Goal: Transaction & Acquisition: Book appointment/travel/reservation

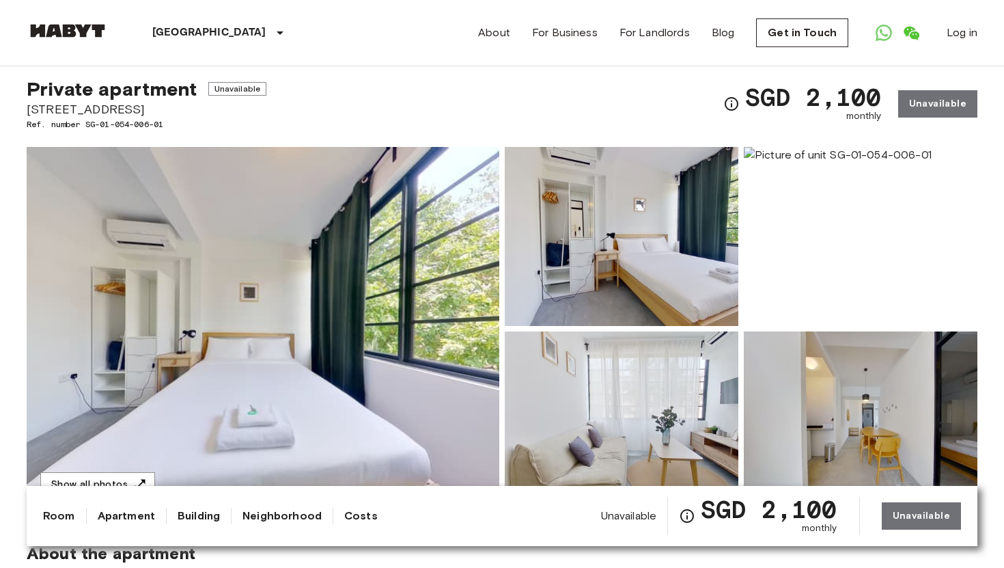
scroll to position [28, 0]
click at [685, 247] on img at bounding box center [622, 237] width 234 height 179
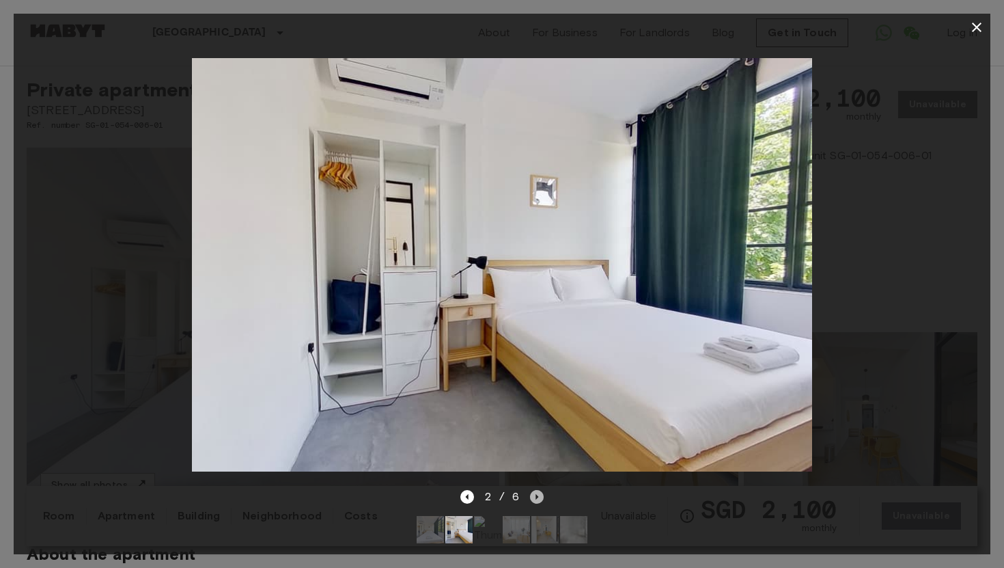
click at [539, 494] on icon "Next image" at bounding box center [537, 497] width 14 height 14
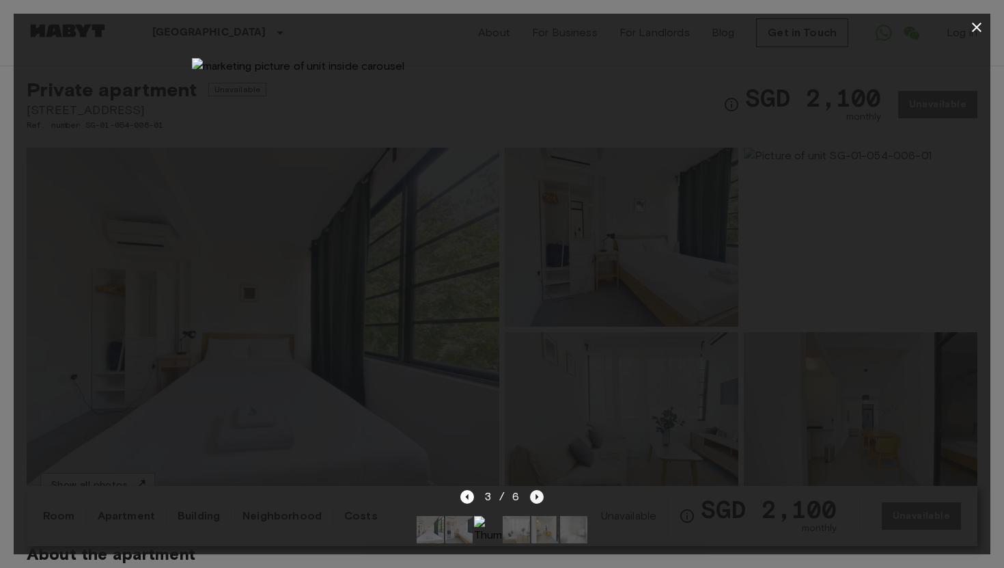
click at [538, 495] on icon "Next image" at bounding box center [537, 497] width 14 height 14
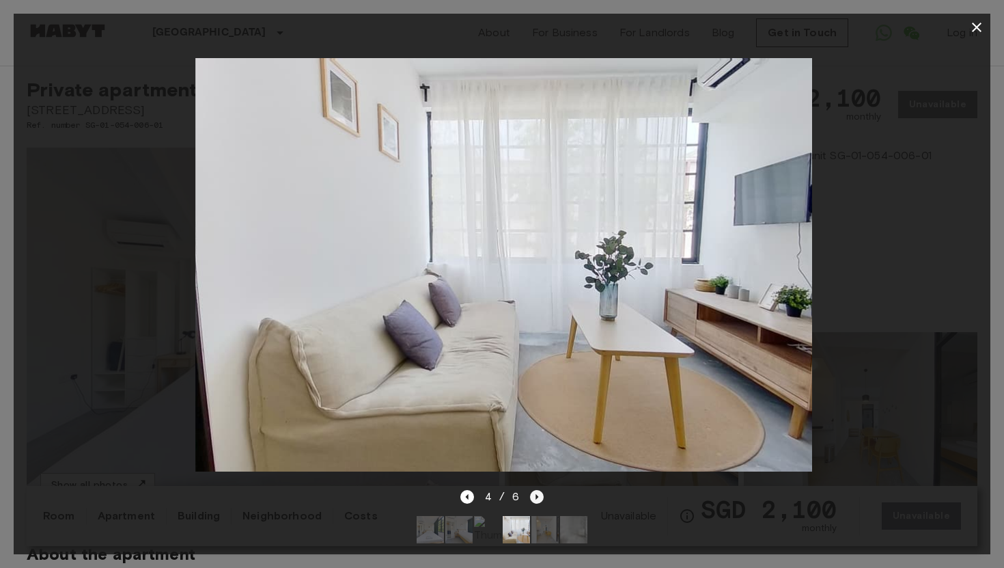
click at [538, 495] on icon "Next image" at bounding box center [537, 497] width 14 height 14
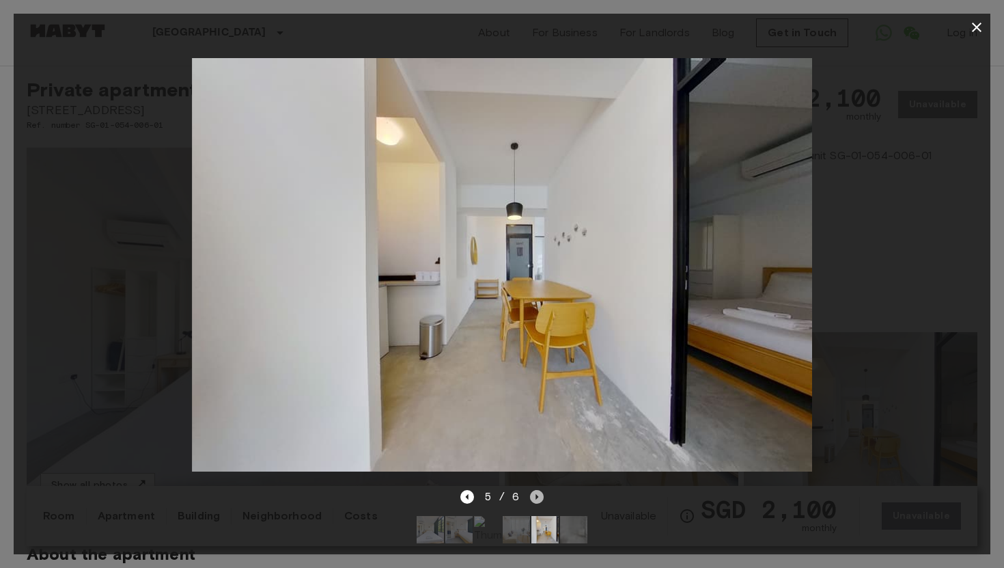
click at [538, 495] on icon "Next image" at bounding box center [537, 497] width 14 height 14
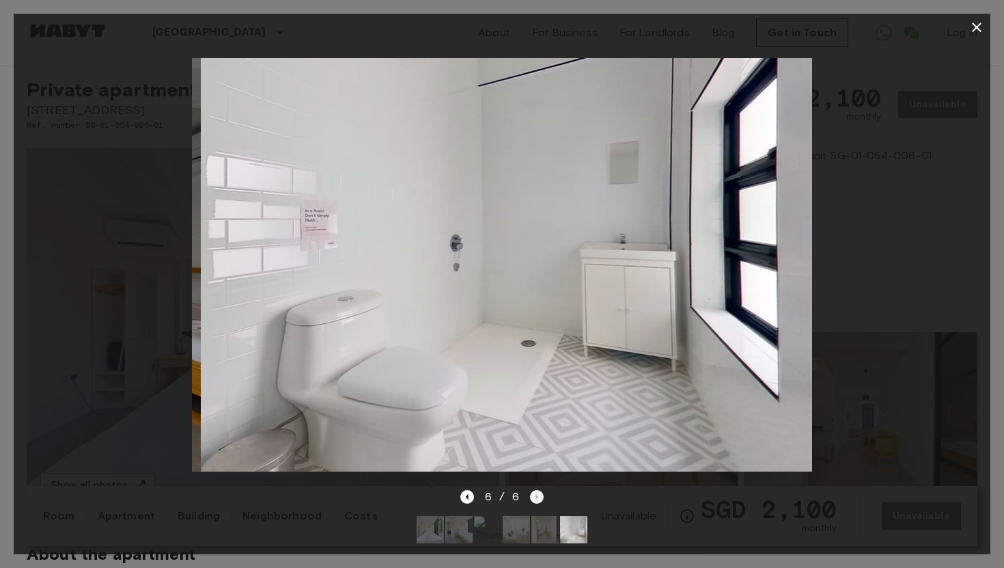
click at [538, 495] on div "6 / 6" at bounding box center [502, 496] width 84 height 16
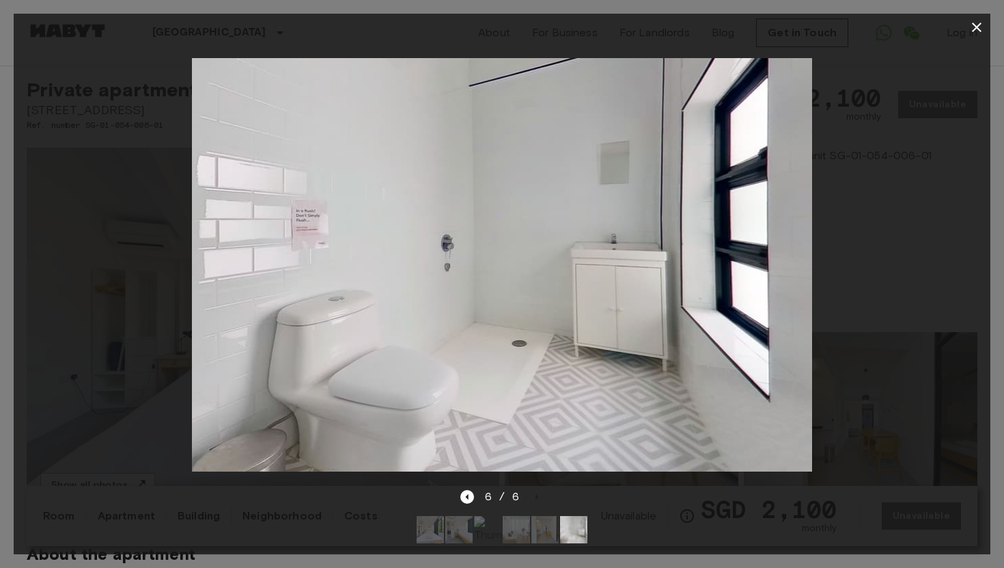
click at [538, 495] on div "6 / 6" at bounding box center [502, 496] width 84 height 16
click at [469, 495] on icon "Previous image" at bounding box center [467, 497] width 14 height 14
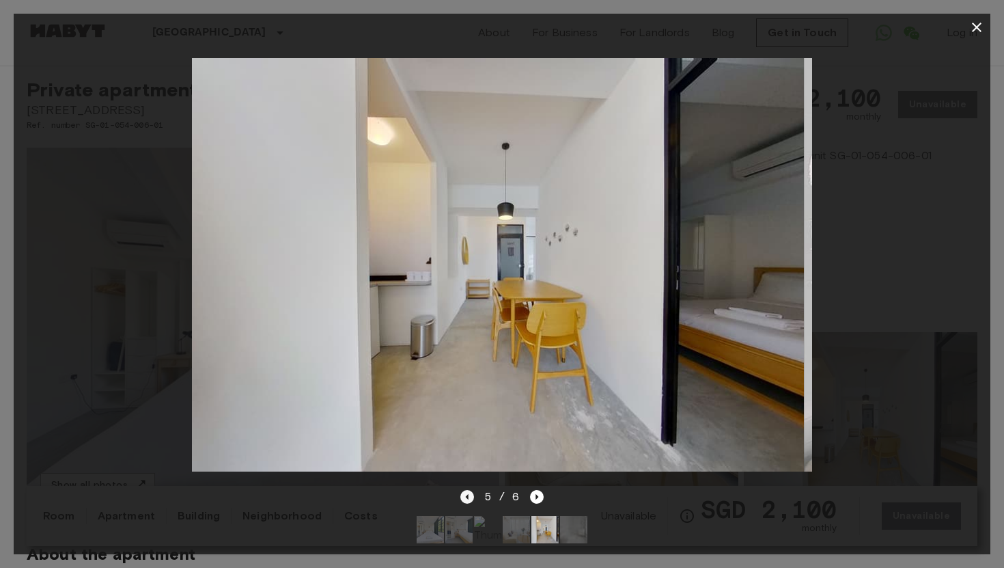
click at [469, 495] on icon "Previous image" at bounding box center [467, 497] width 14 height 14
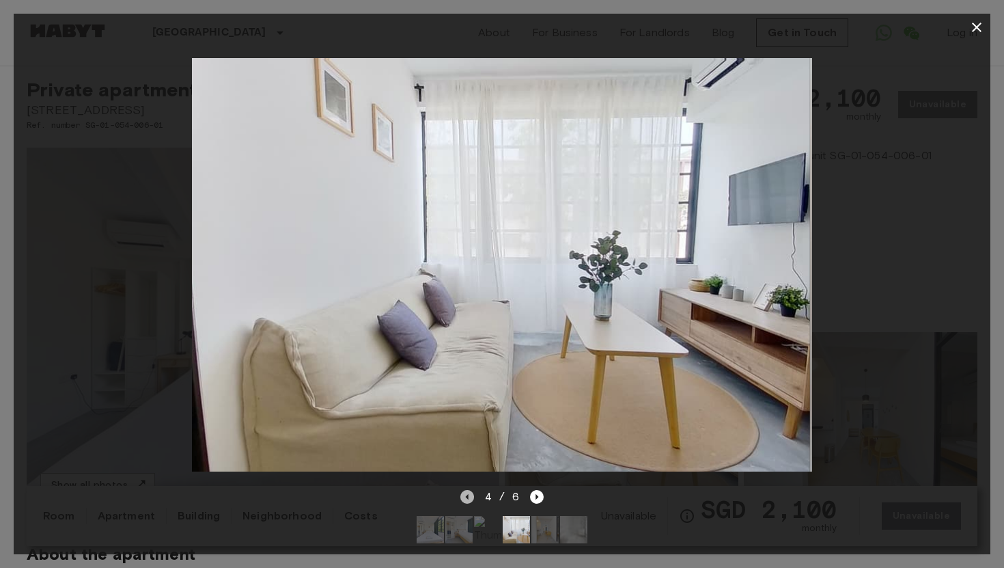
click at [469, 495] on icon "Previous image" at bounding box center [467, 497] width 14 height 14
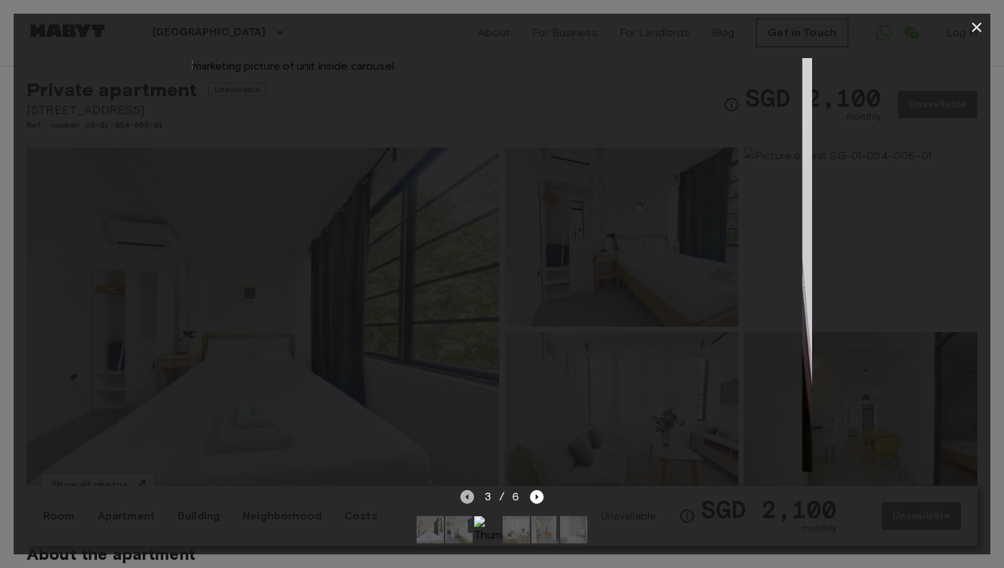
click at [469, 495] on icon "Previous image" at bounding box center [467, 497] width 14 height 14
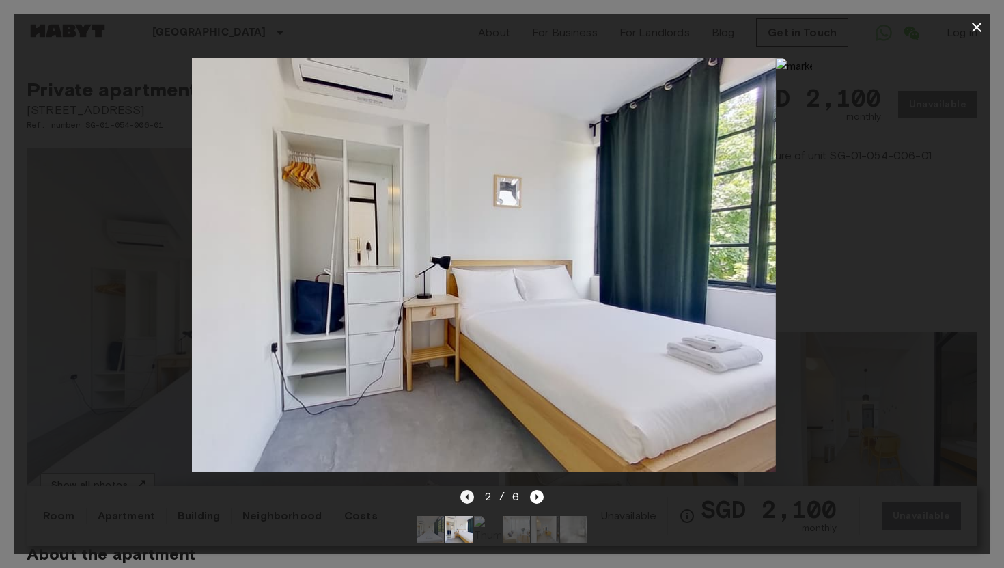
click at [469, 495] on icon "Previous image" at bounding box center [467, 497] width 14 height 14
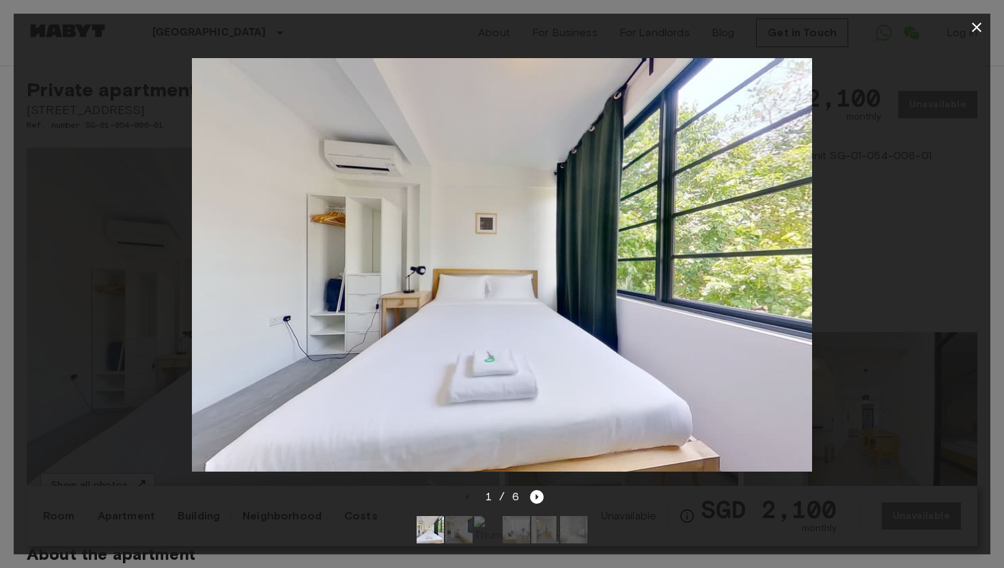
click at [163, 378] on div at bounding box center [502, 264] width 977 height 447
click at [982, 25] on icon "button" at bounding box center [977, 27] width 16 height 16
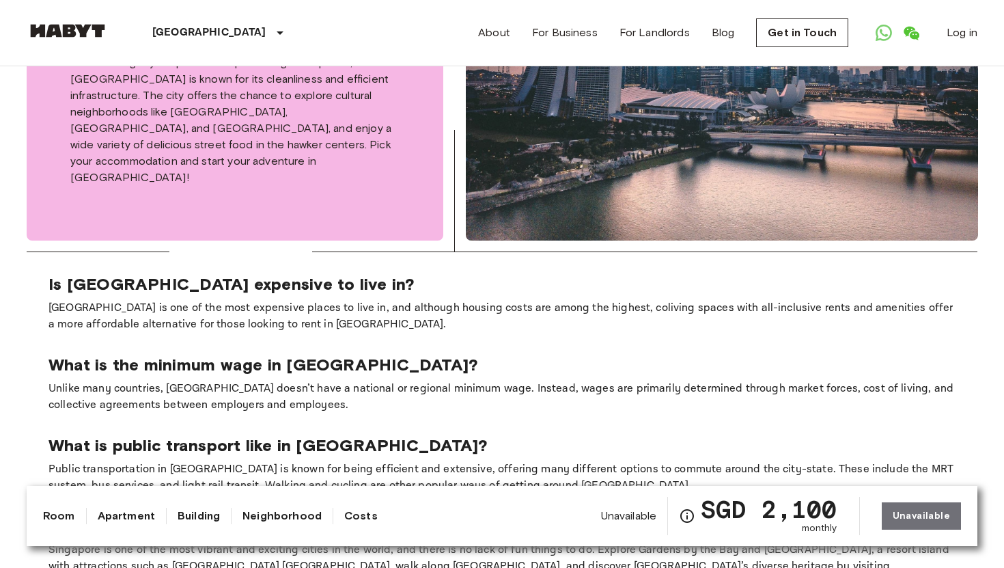
scroll to position [2024, 0]
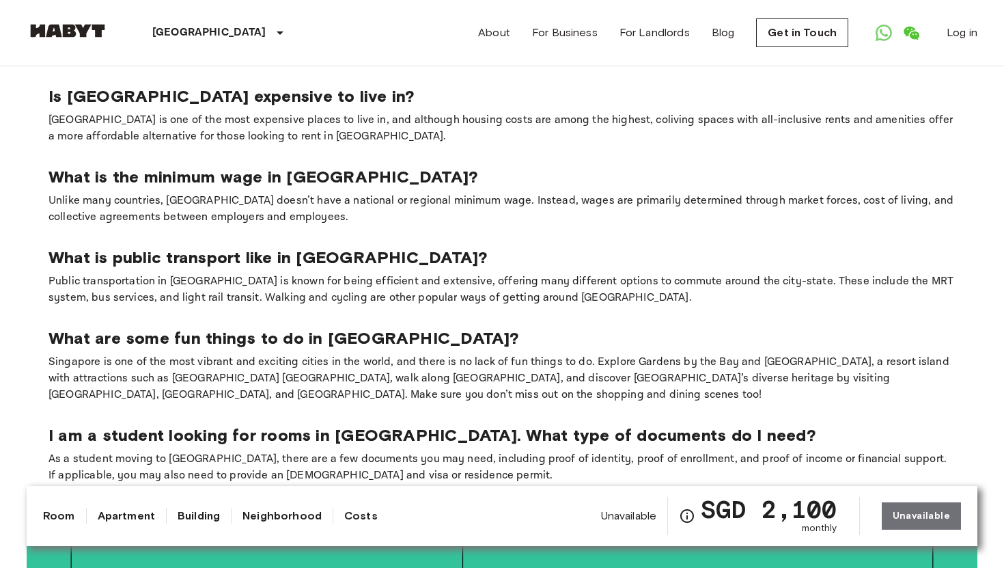
click at [124, 518] on link "Apartment" at bounding box center [126, 516] width 57 height 16
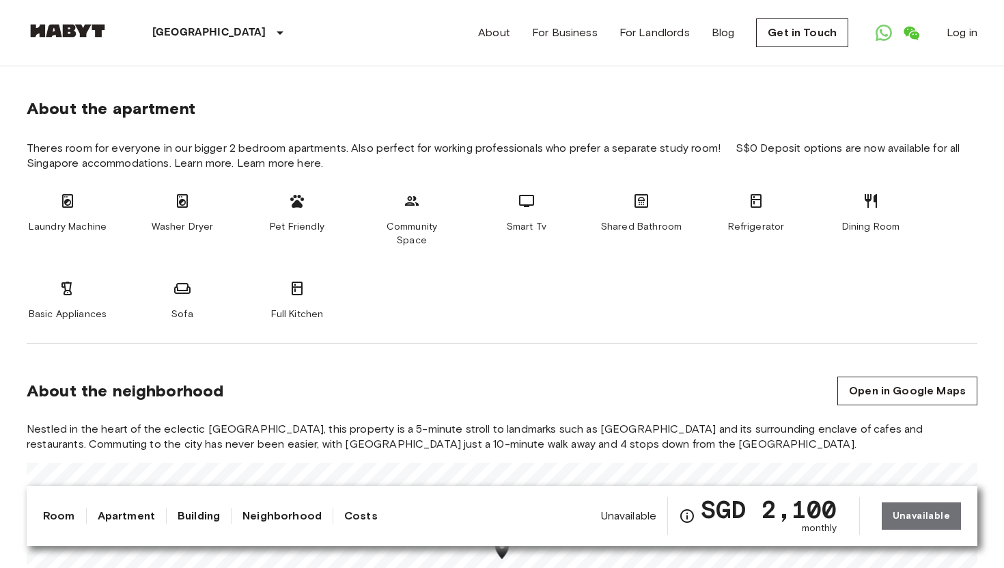
click at [61, 518] on link "Room" at bounding box center [59, 516] width 32 height 16
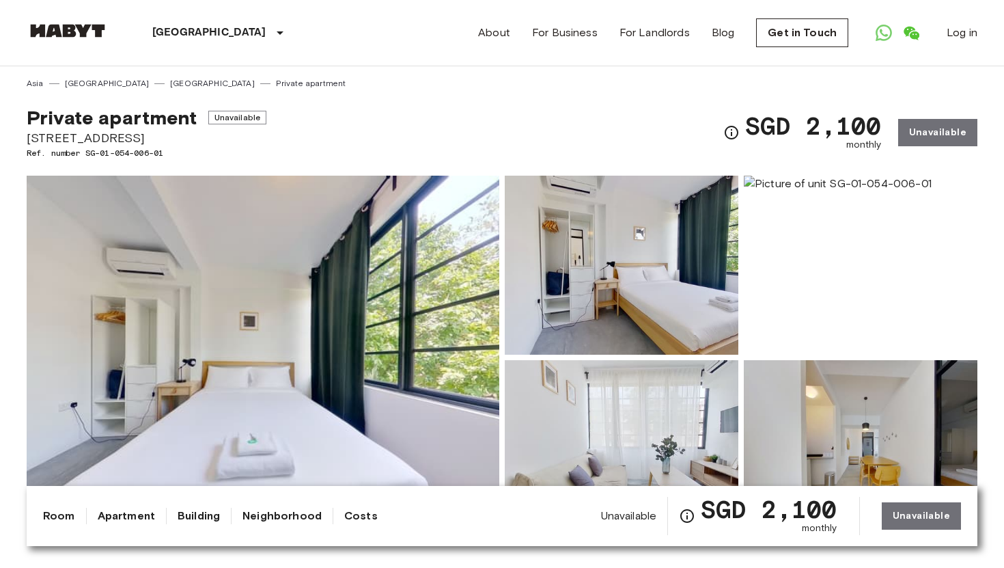
click at [61, 516] on link "Room" at bounding box center [59, 516] width 32 height 16
click at [170, 85] on link "[GEOGRAPHIC_DATA]" at bounding box center [212, 83] width 85 height 12
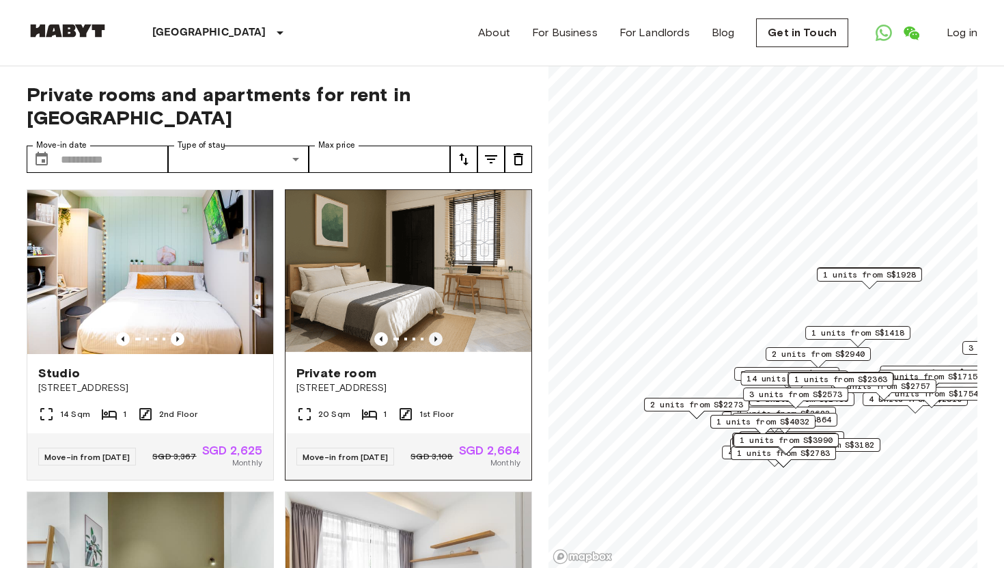
click at [442, 332] on icon "Previous image" at bounding box center [436, 339] width 14 height 14
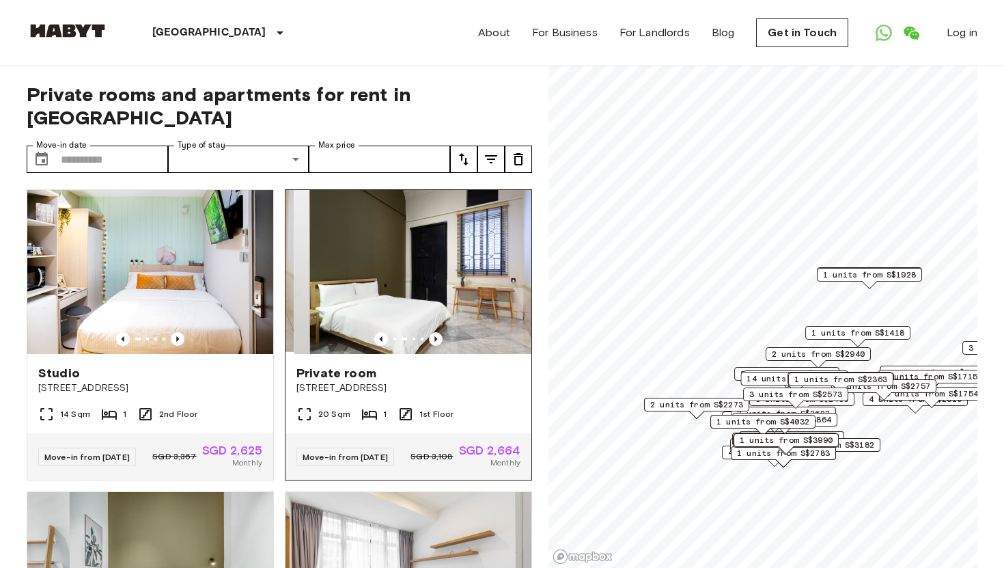
click at [442, 332] on icon "Previous image" at bounding box center [436, 339] width 14 height 14
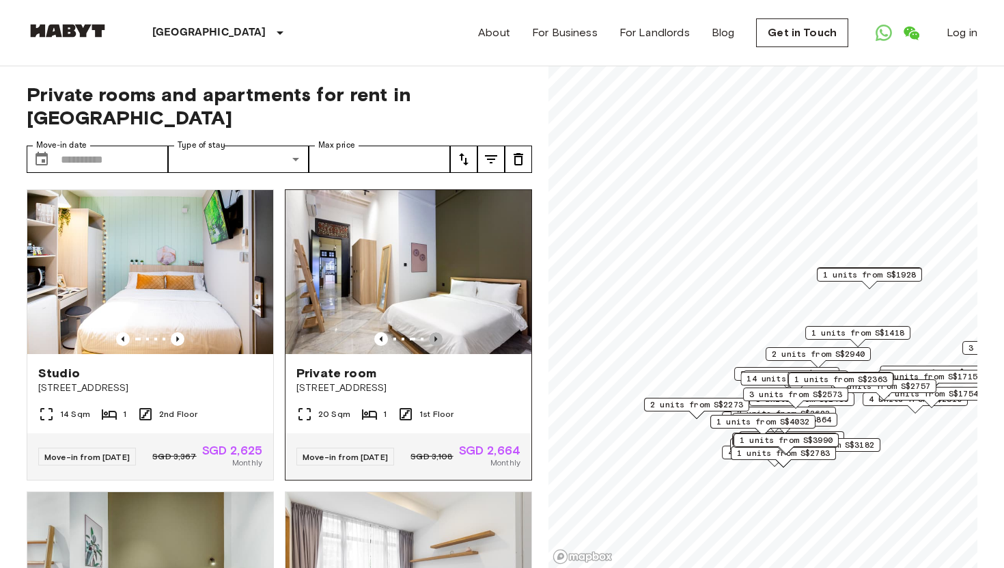
click at [442, 332] on icon "Previous image" at bounding box center [436, 339] width 14 height 14
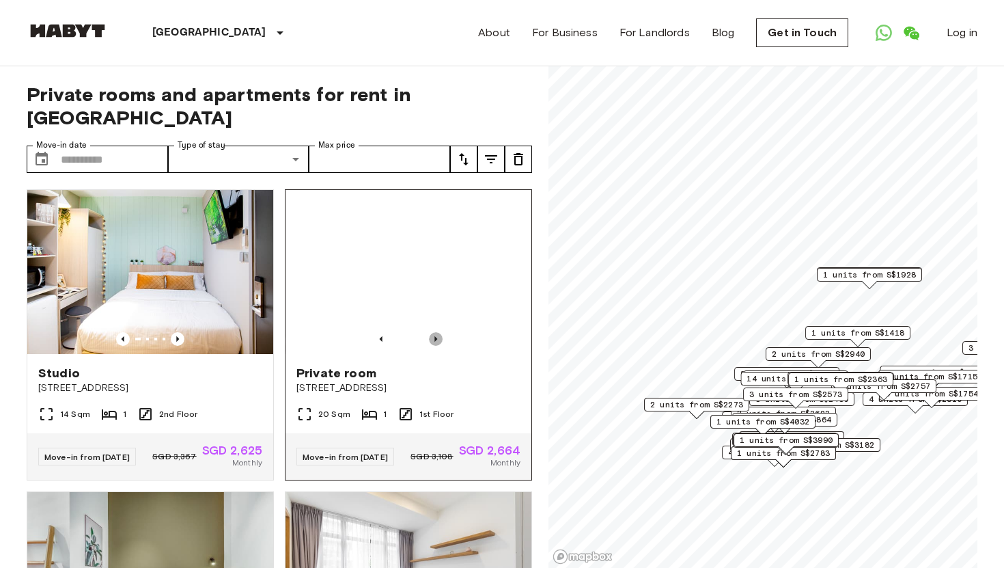
click at [442, 332] on icon "Previous image" at bounding box center [436, 339] width 14 height 14
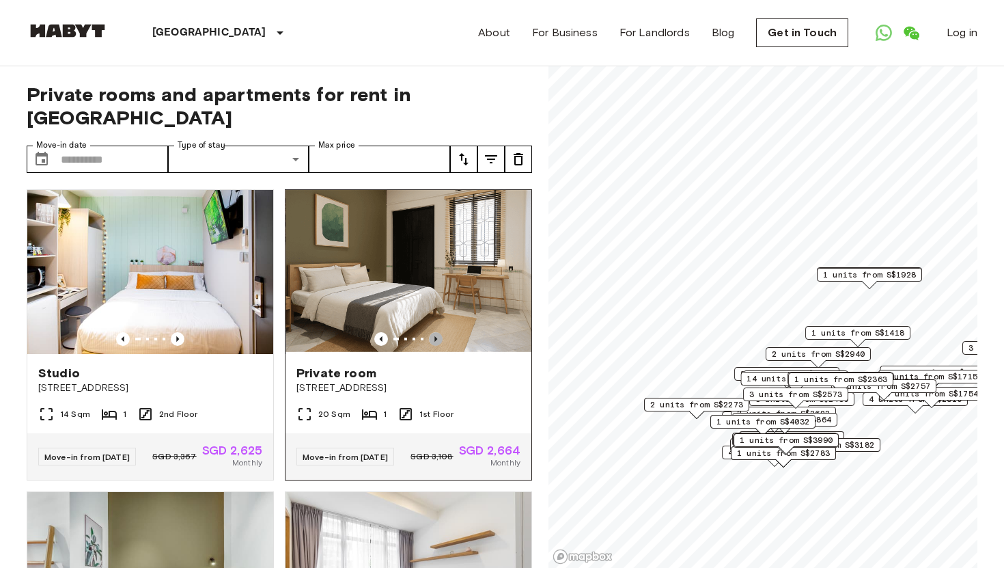
click at [442, 332] on icon "Previous image" at bounding box center [436, 339] width 14 height 14
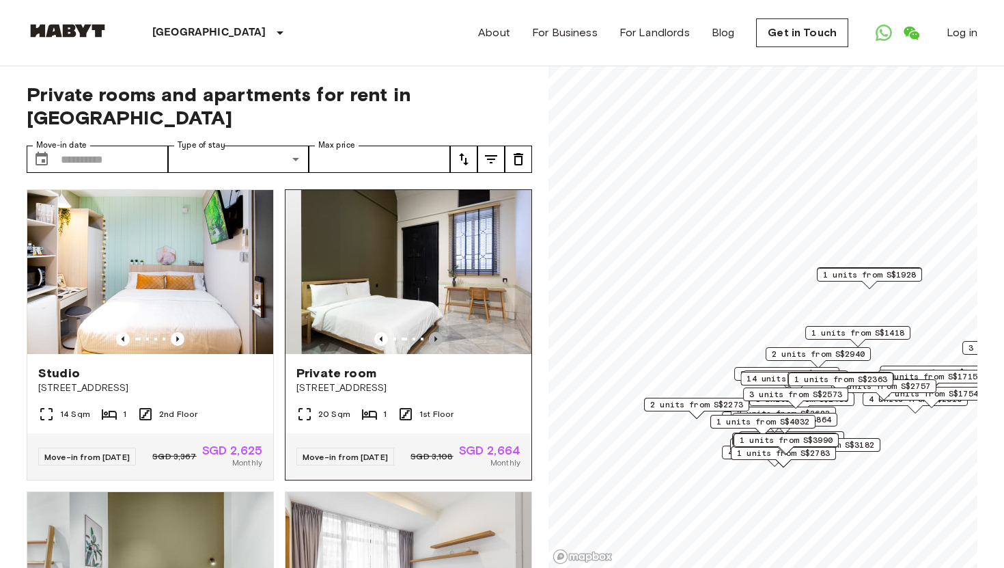
click at [442, 332] on icon "Previous image" at bounding box center [436, 339] width 14 height 14
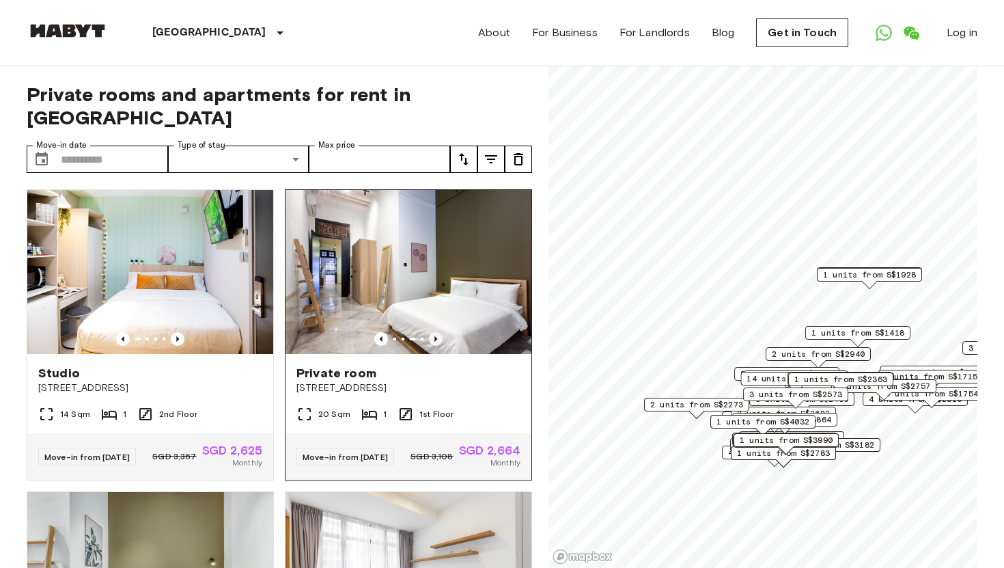
click at [442, 332] on icon "Previous image" at bounding box center [436, 339] width 14 height 14
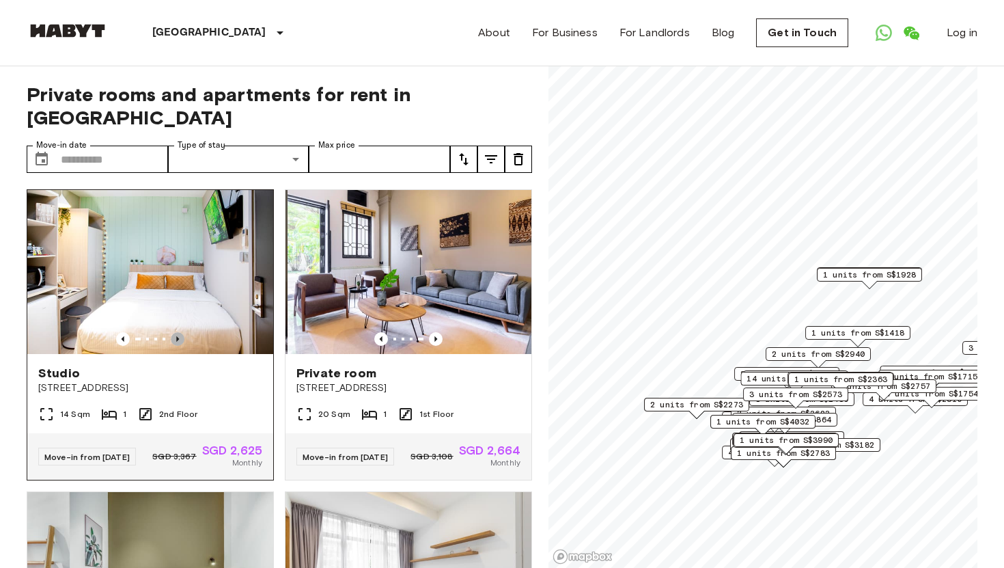
click at [173, 332] on icon "Previous image" at bounding box center [178, 339] width 14 height 14
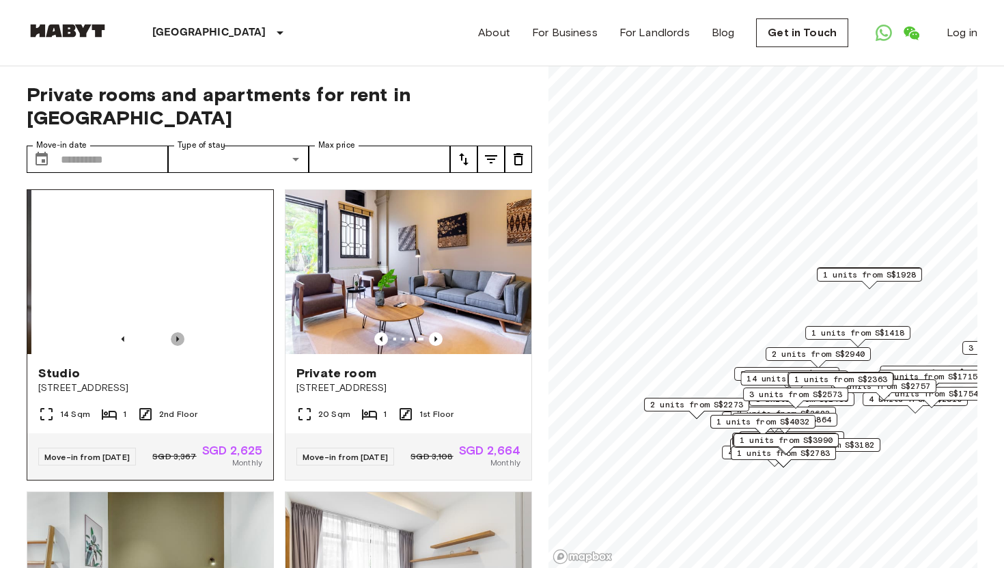
click at [174, 332] on icon "Previous image" at bounding box center [178, 339] width 14 height 14
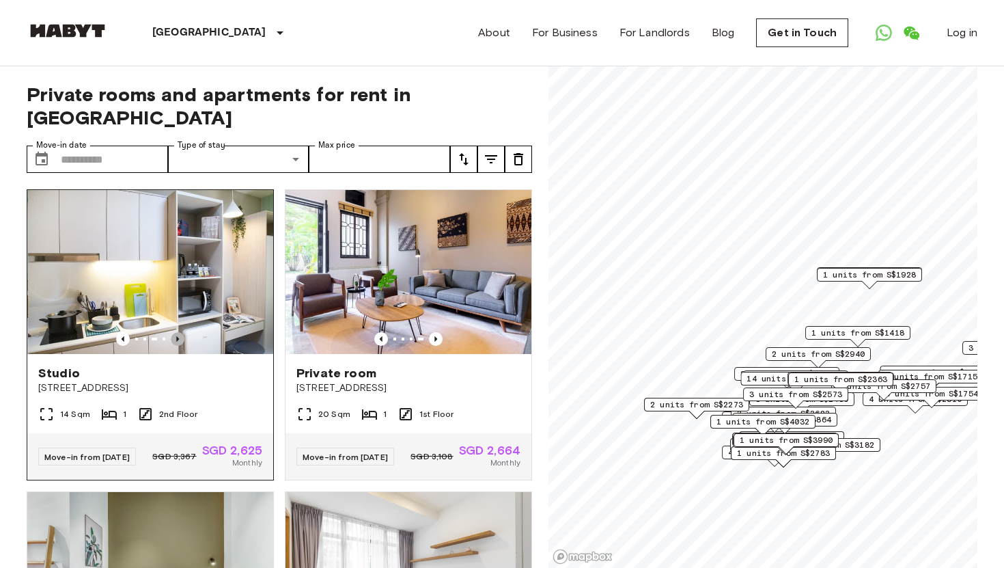
click at [174, 332] on icon "Previous image" at bounding box center [178, 339] width 14 height 14
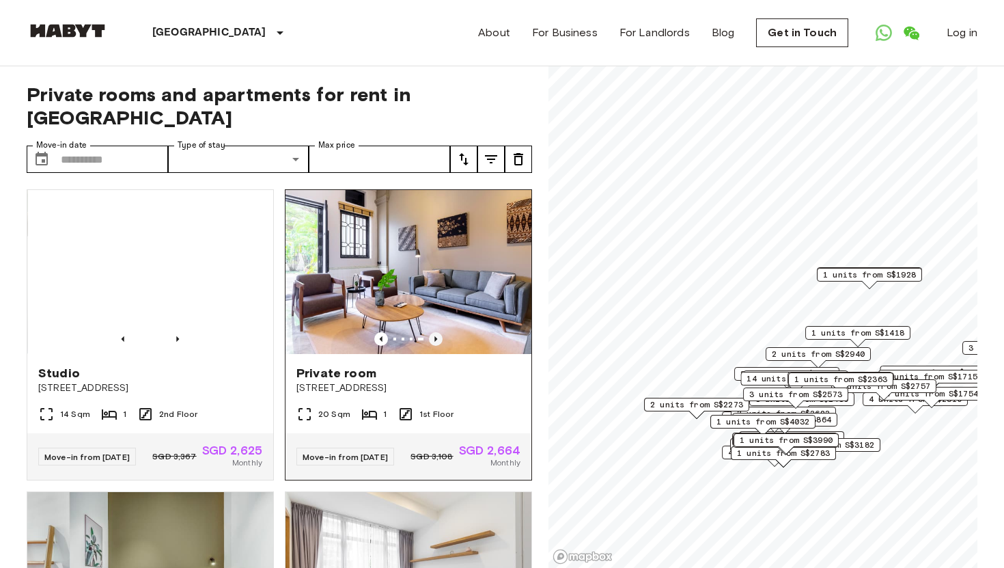
click at [438, 332] on icon "Previous image" at bounding box center [436, 339] width 14 height 14
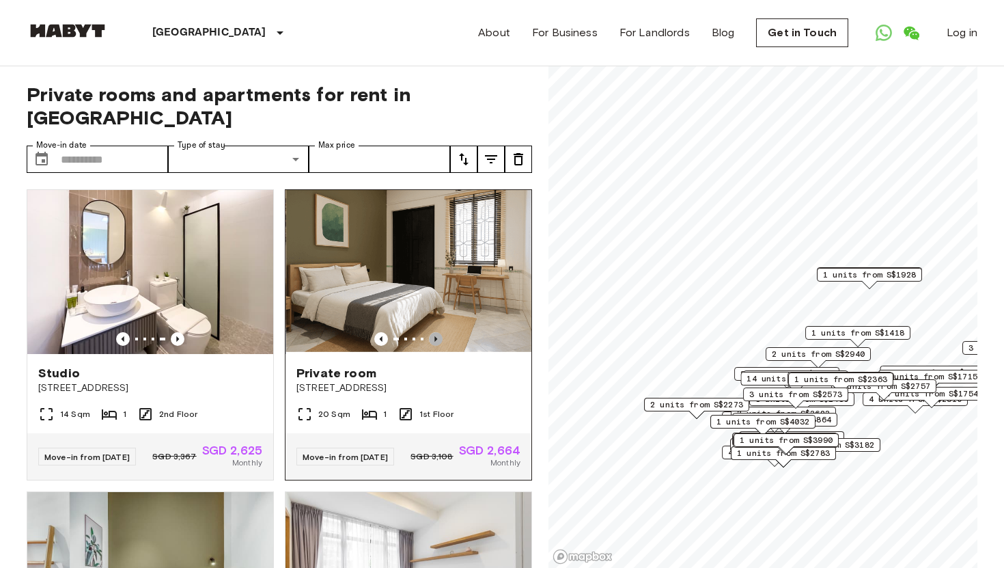
click at [438, 332] on icon "Previous image" at bounding box center [436, 339] width 14 height 14
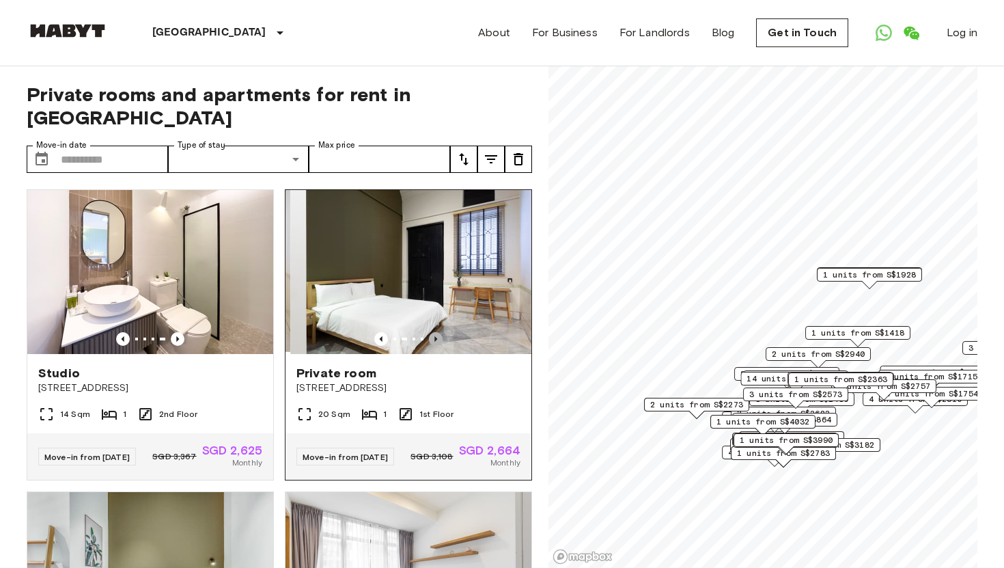
click at [438, 332] on icon "Previous image" at bounding box center [436, 339] width 14 height 14
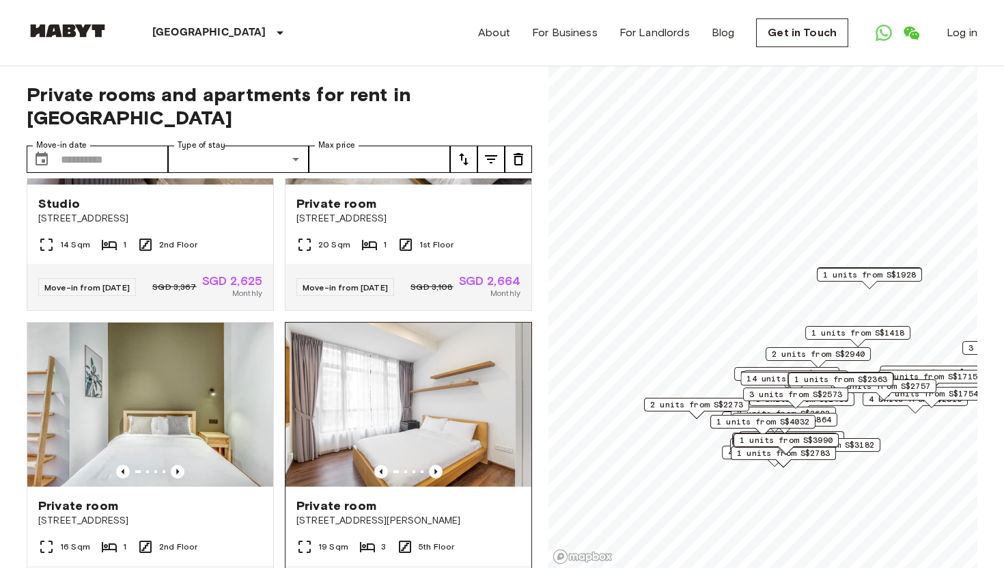
scroll to position [238, 0]
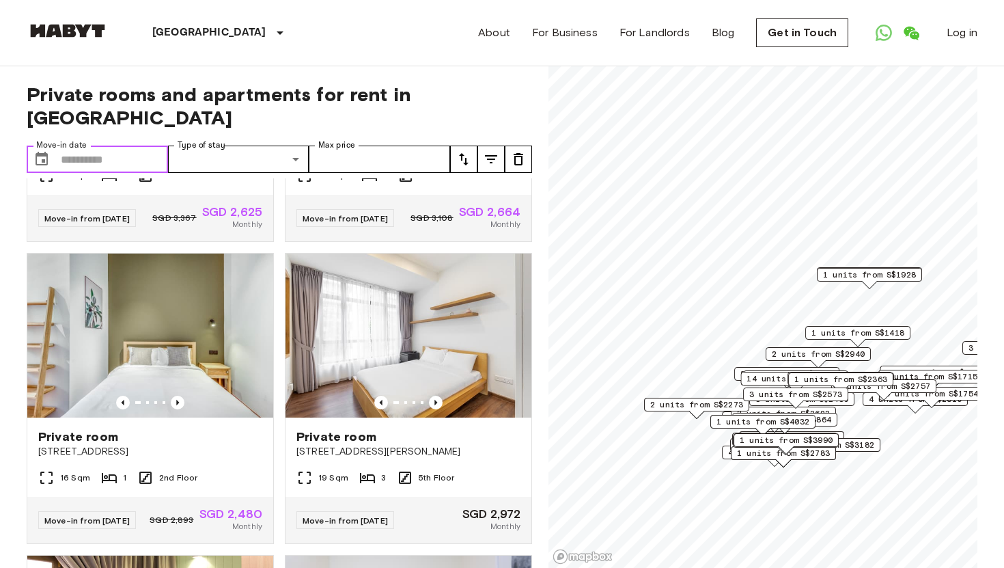
click at [128, 146] on input "Move-in date" at bounding box center [114, 159] width 107 height 27
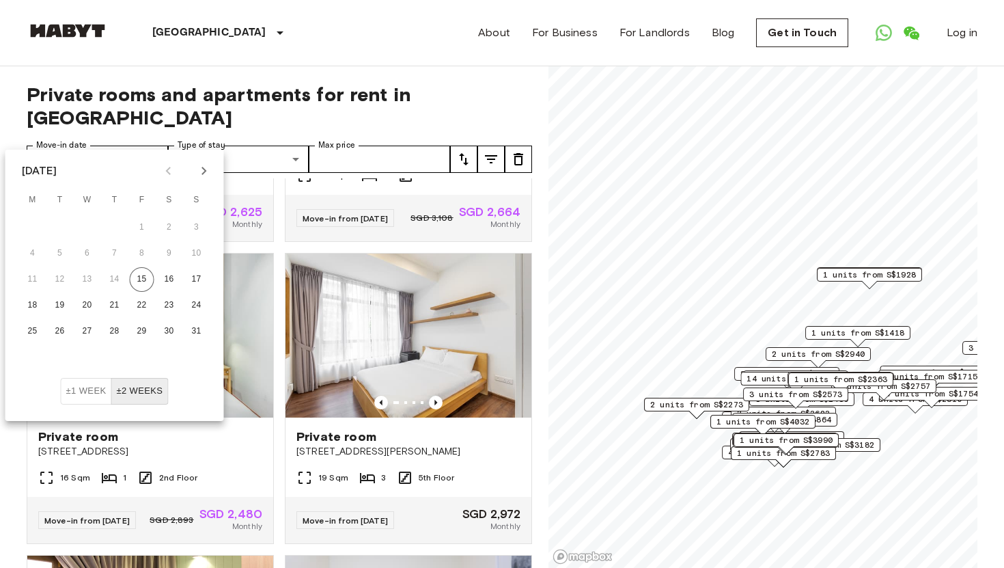
click at [209, 169] on icon "Next month" at bounding box center [204, 171] width 16 height 16
click at [197, 173] on icon "Next month" at bounding box center [204, 171] width 16 height 16
click at [26, 234] on button "1" at bounding box center [32, 227] width 25 height 25
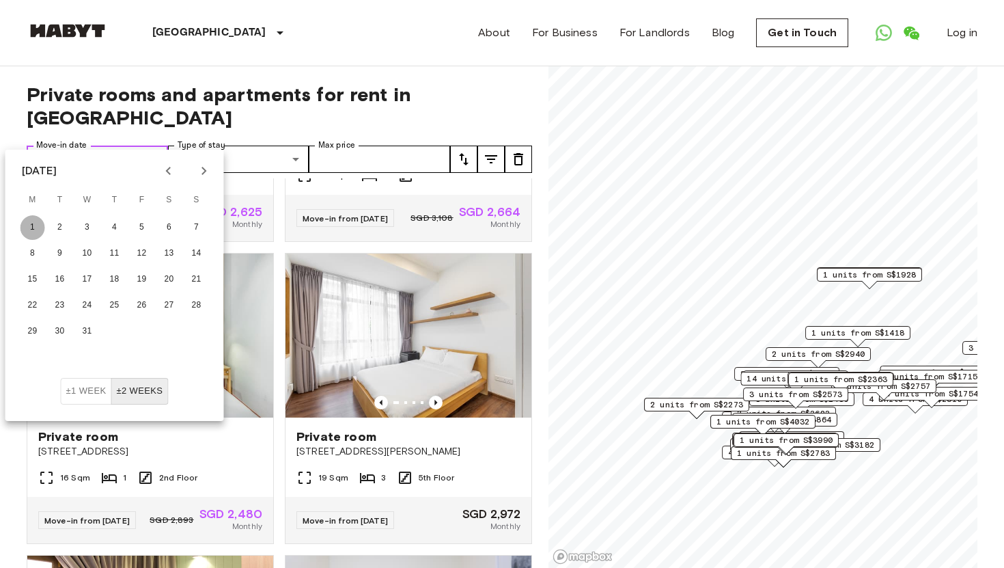
type input "**********"
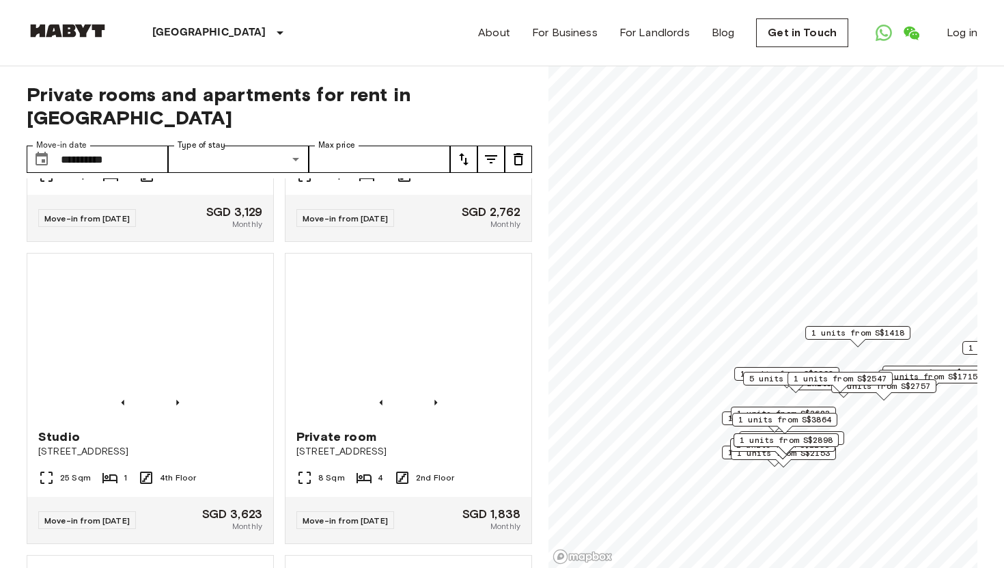
click at [430, 94] on span "Private rooms and apartments for rent in [GEOGRAPHIC_DATA]" at bounding box center [280, 106] width 506 height 46
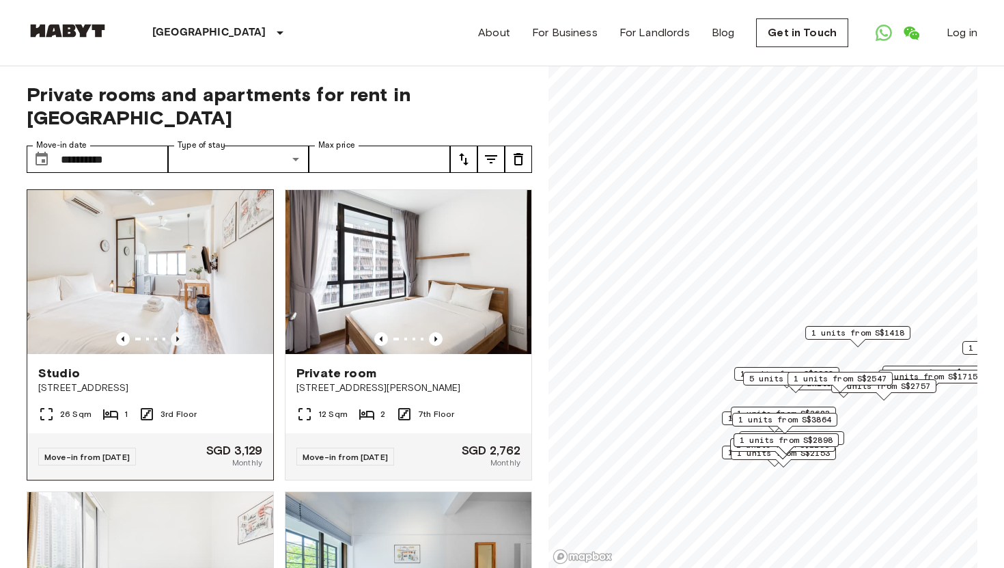
click at [178, 332] on icon "Previous image" at bounding box center [178, 339] width 14 height 14
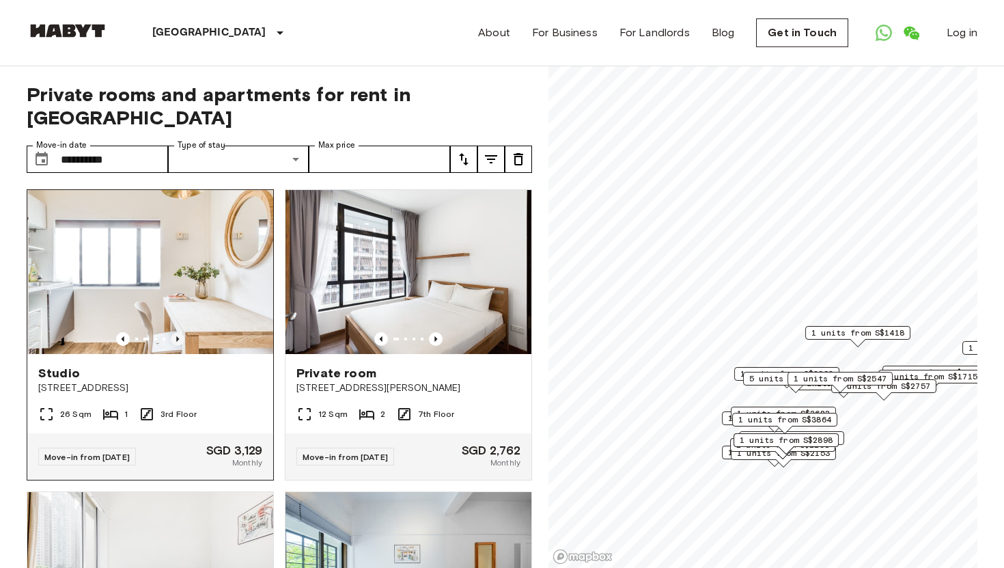
click at [178, 332] on icon "Previous image" at bounding box center [178, 339] width 14 height 14
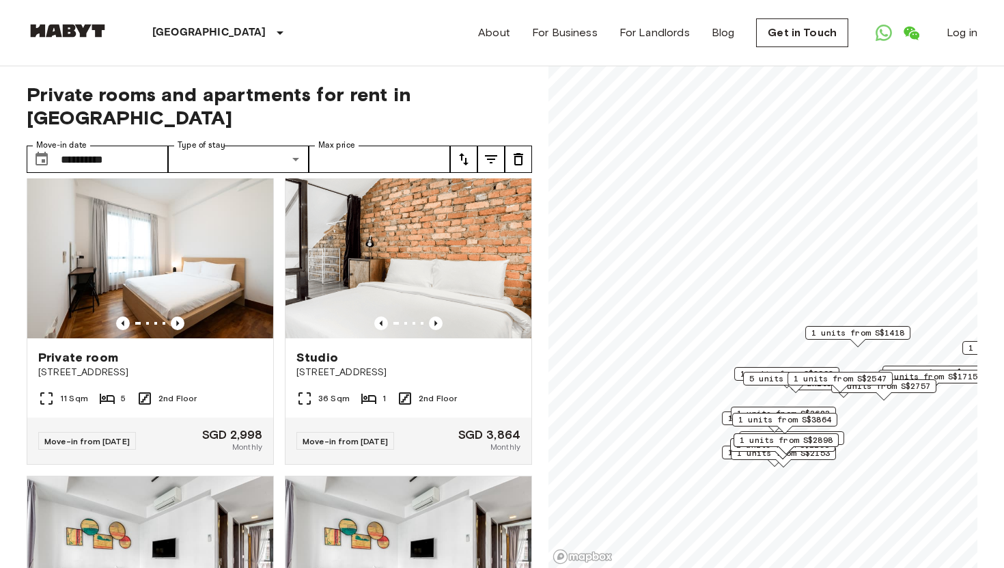
scroll to position [625, 0]
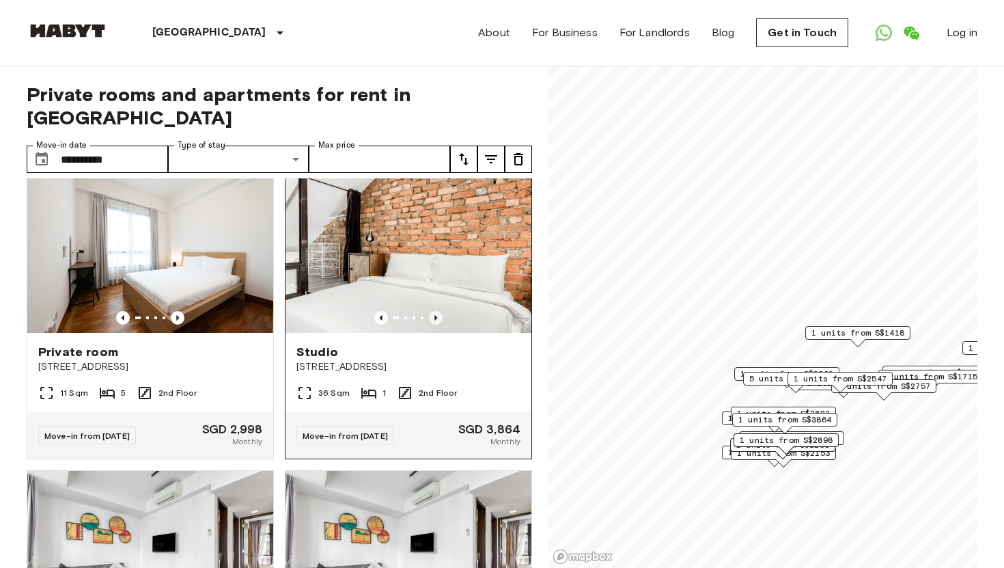
click at [436, 311] on icon "Previous image" at bounding box center [436, 318] width 14 height 14
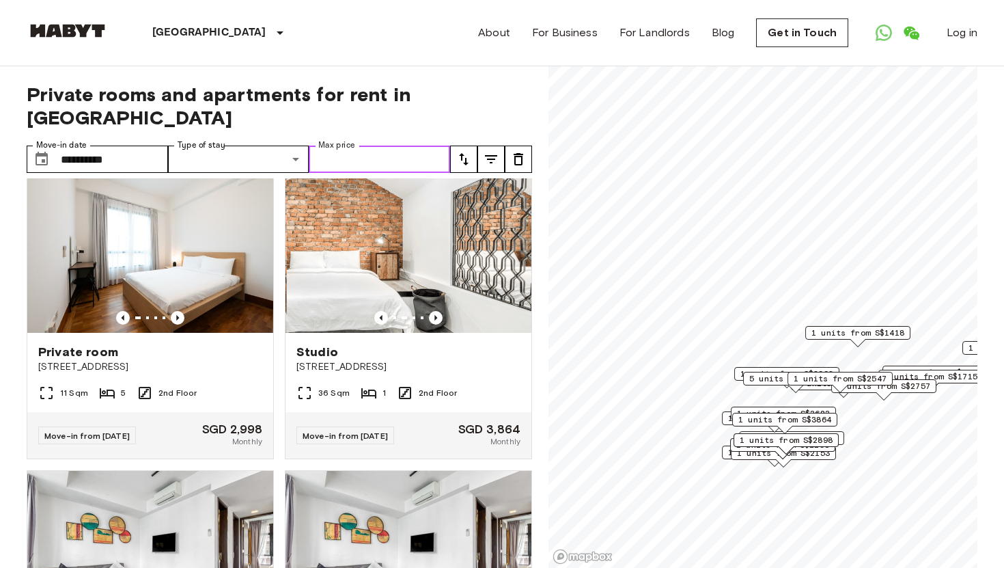
click at [372, 146] on input "Max price" at bounding box center [379, 159] width 141 height 27
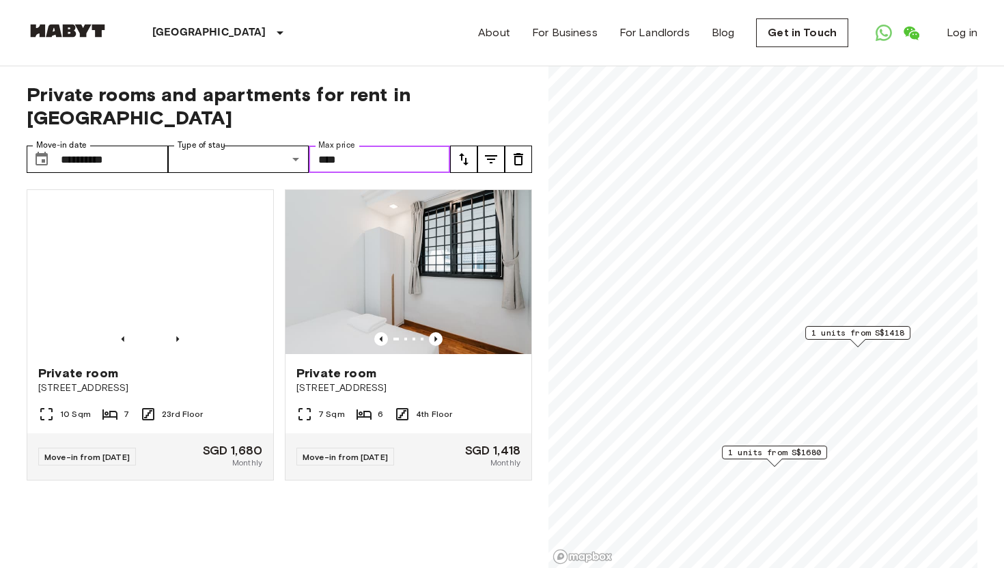
click at [787, 457] on span "1 units from S$1680" at bounding box center [774, 452] width 93 height 12
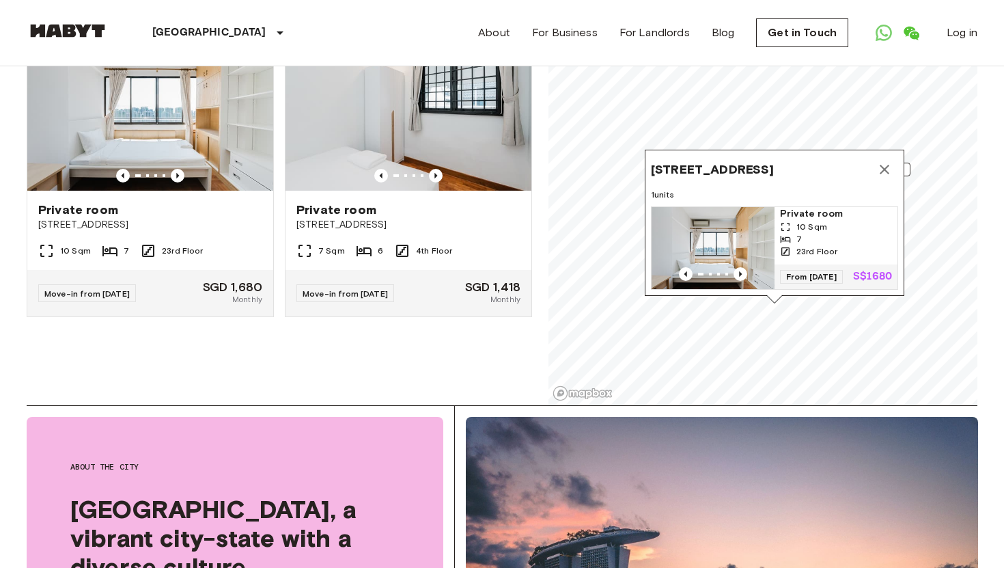
click at [435, 333] on div "Private room 25 Woodleigh close #04-09 Singapore 357920 7 Sqm 6 4th Floor Move-…" at bounding box center [403, 181] width 258 height 333
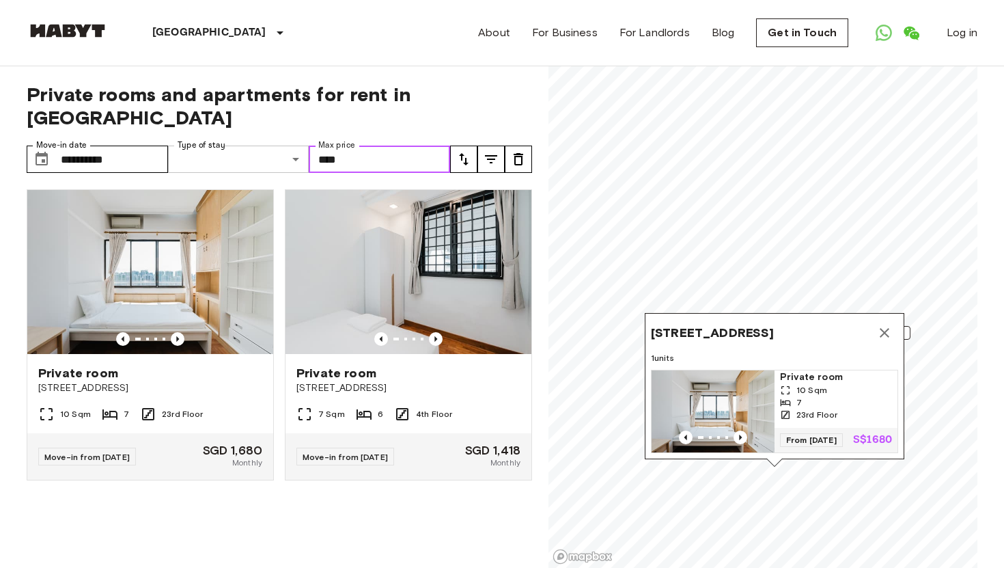
drag, startPoint x: 371, startPoint y: 135, endPoint x: 307, endPoint y: 130, distance: 64.4
click at [307, 146] on div "**********" at bounding box center [239, 159] width 424 height 27
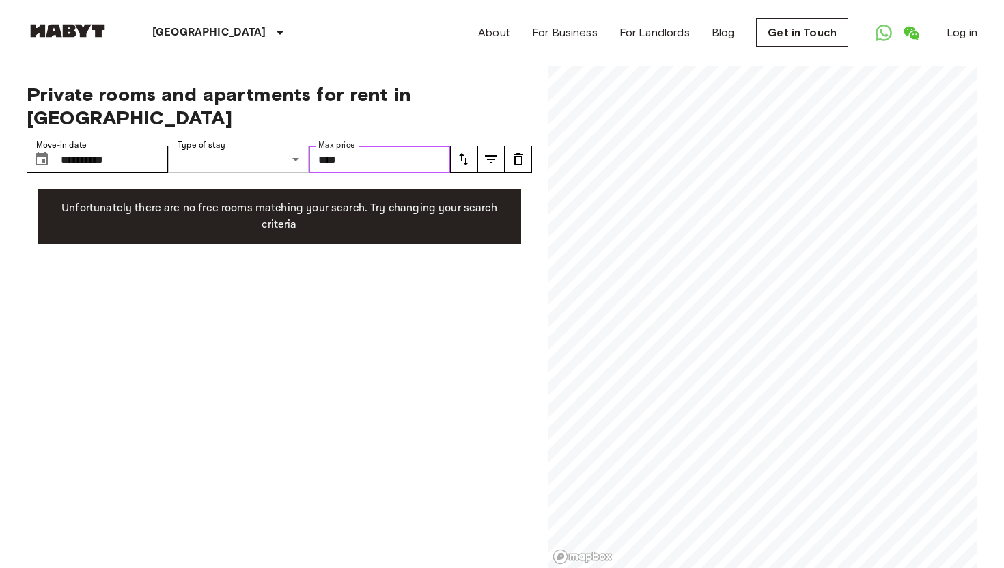
type input "****"
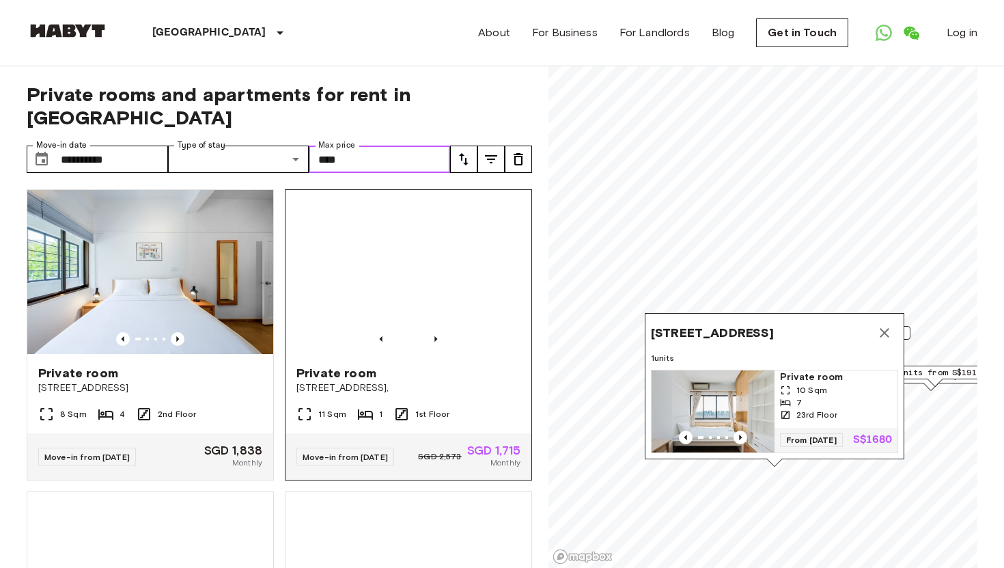
scroll to position [1, 0]
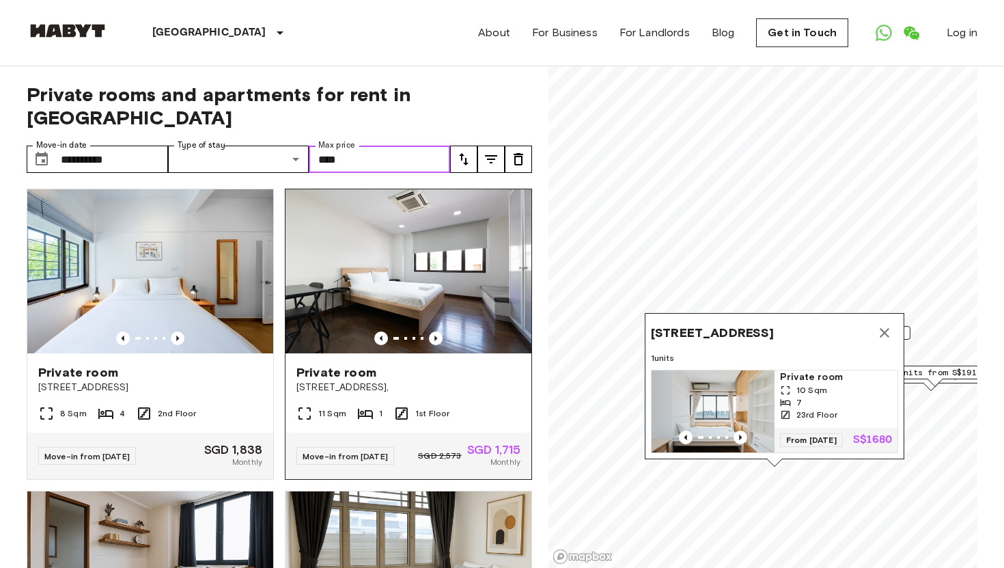
click at [491, 277] on img at bounding box center [409, 271] width 246 height 164
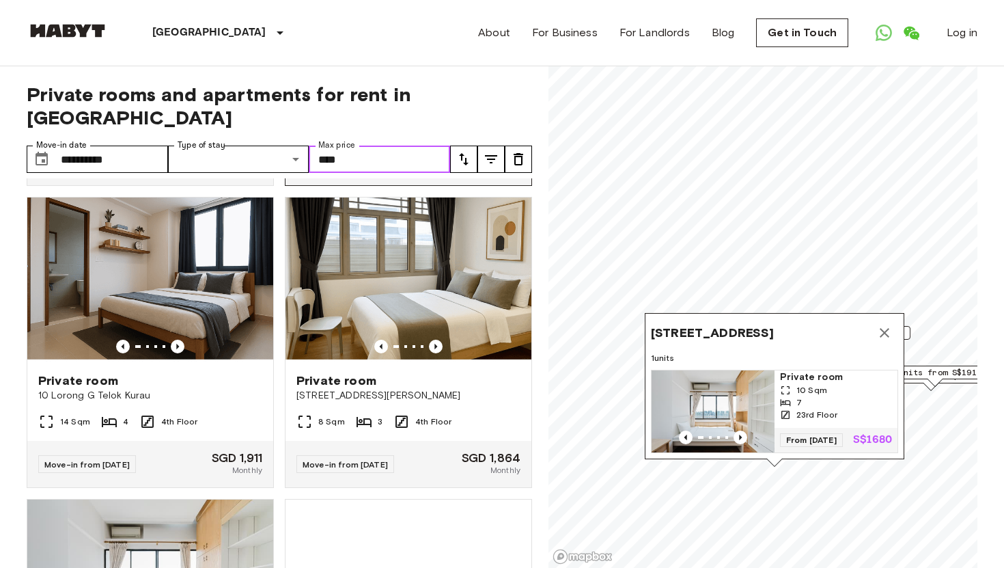
scroll to position [293, 0]
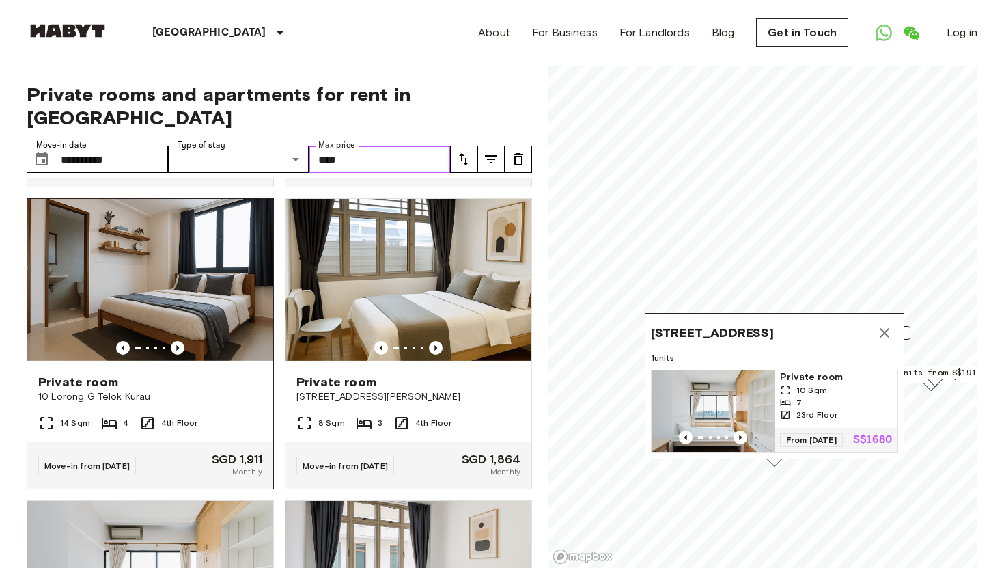
click at [204, 288] on img at bounding box center [150, 281] width 246 height 164
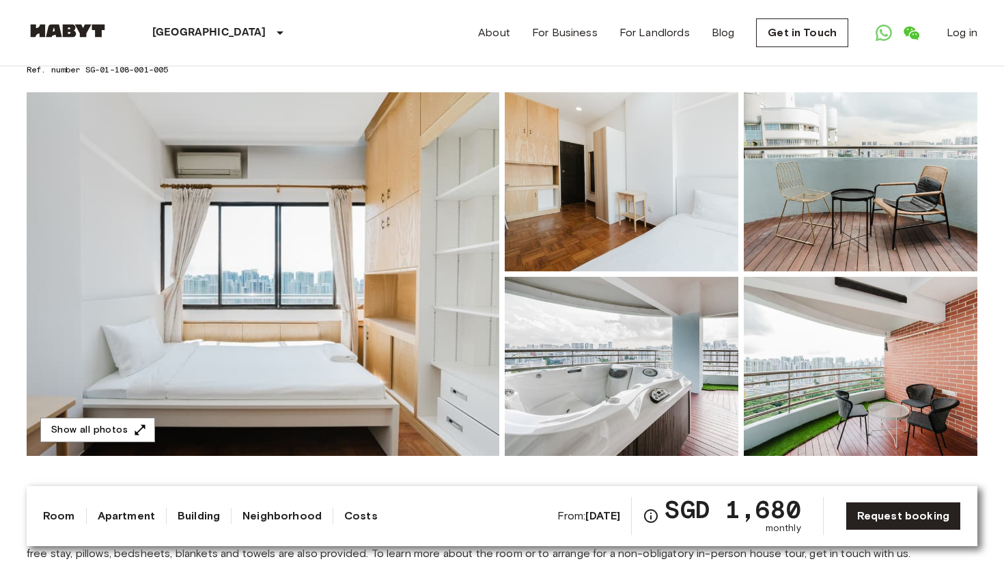
scroll to position [96, 0]
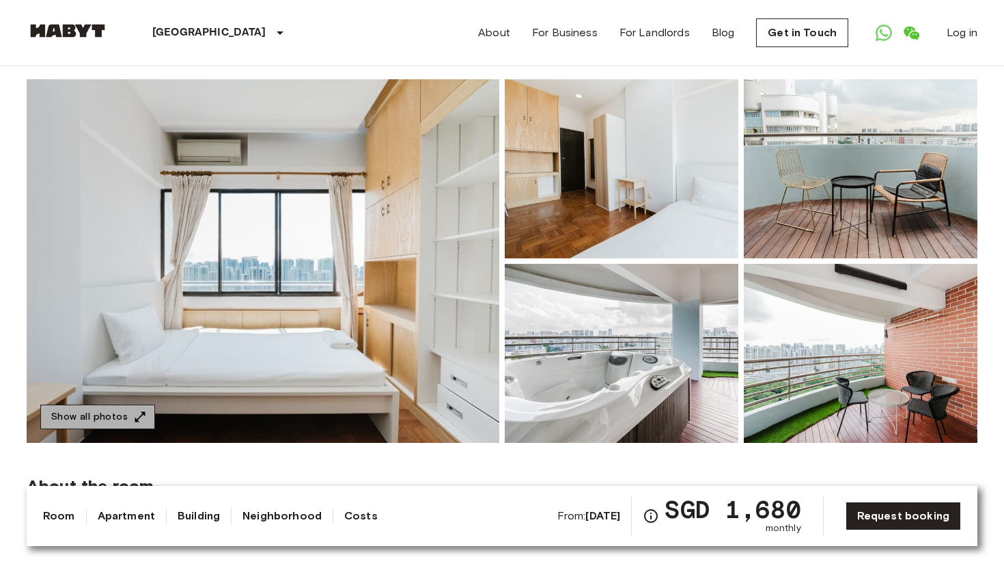
click at [117, 411] on button "Show all photos" at bounding box center [97, 416] width 115 height 25
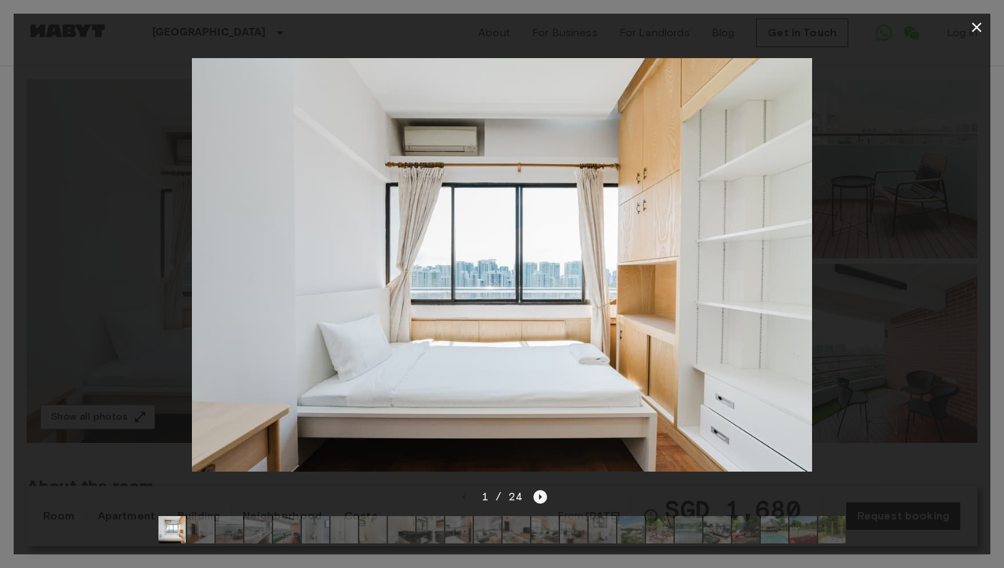
click at [543, 497] on icon "Next image" at bounding box center [541, 497] width 14 height 14
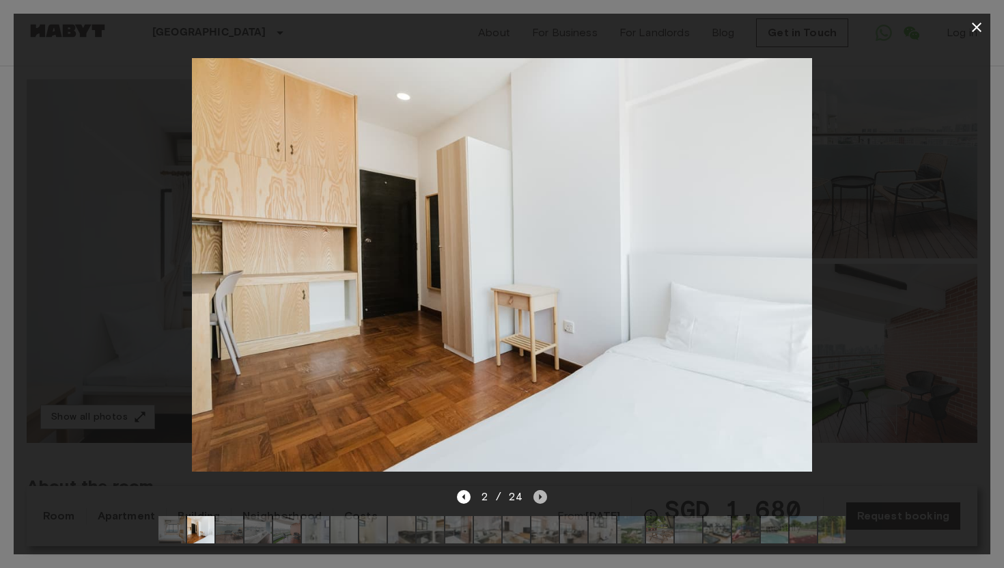
click at [541, 497] on icon "Next image" at bounding box center [541, 497] width 14 height 14
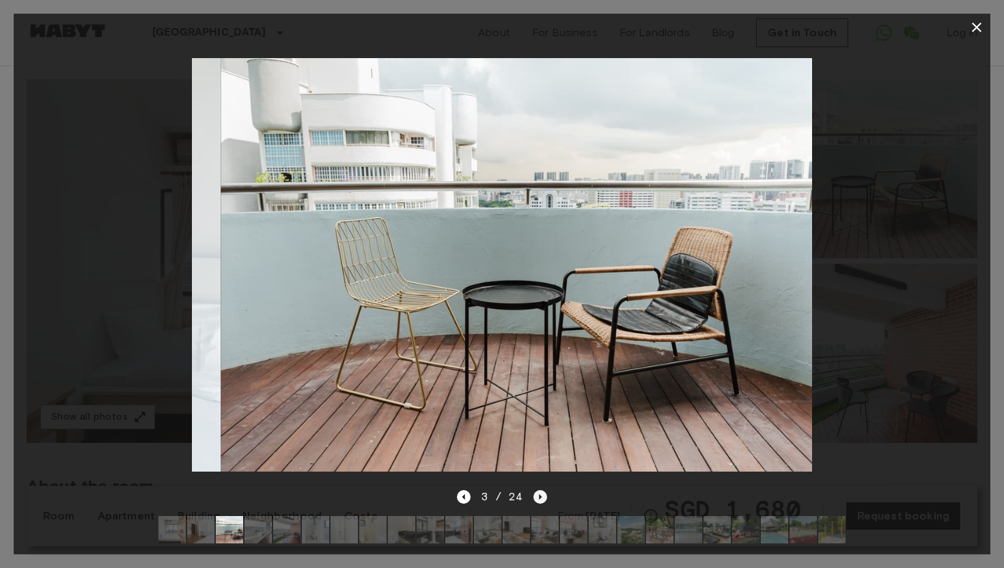
click at [541, 497] on icon "Next image" at bounding box center [541, 497] width 14 height 14
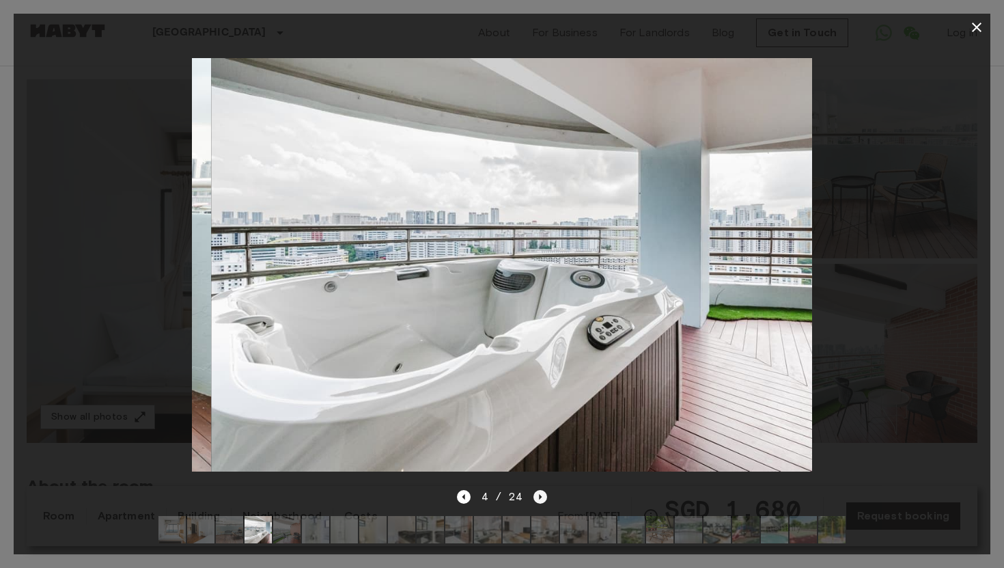
click at [541, 497] on icon "Next image" at bounding box center [541, 497] width 14 height 14
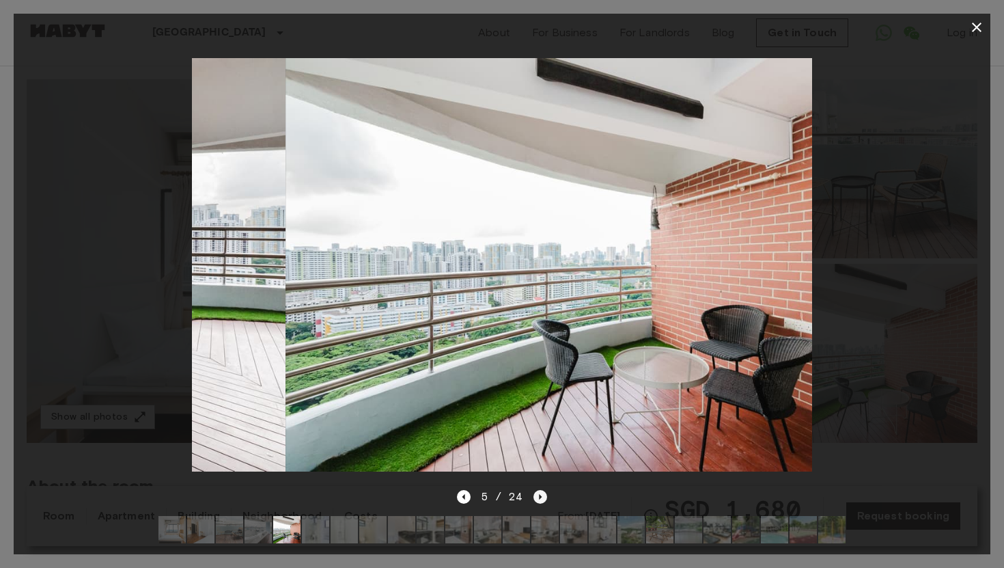
click at [541, 497] on icon "Next image" at bounding box center [541, 497] width 14 height 14
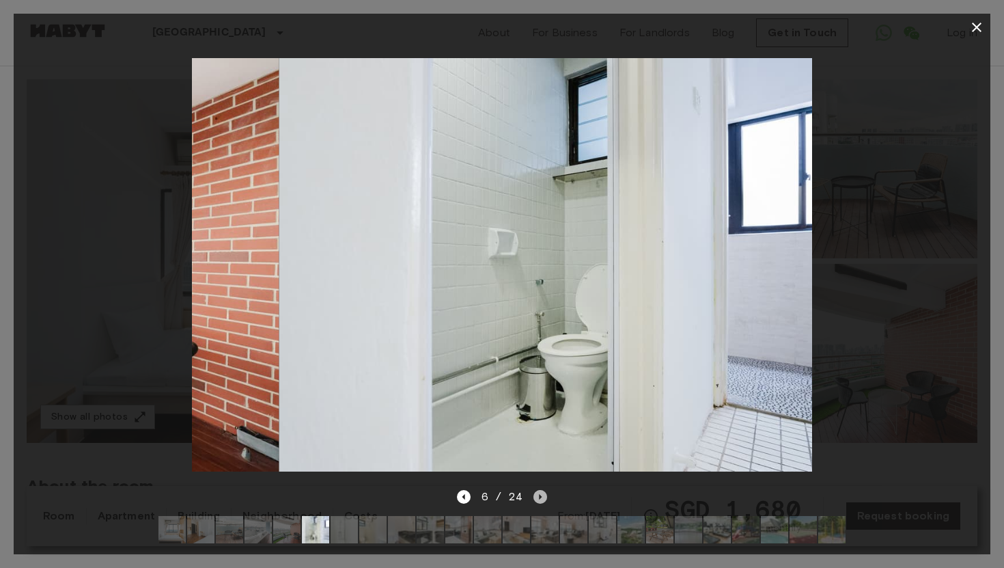
click at [541, 497] on icon "Next image" at bounding box center [541, 497] width 14 height 14
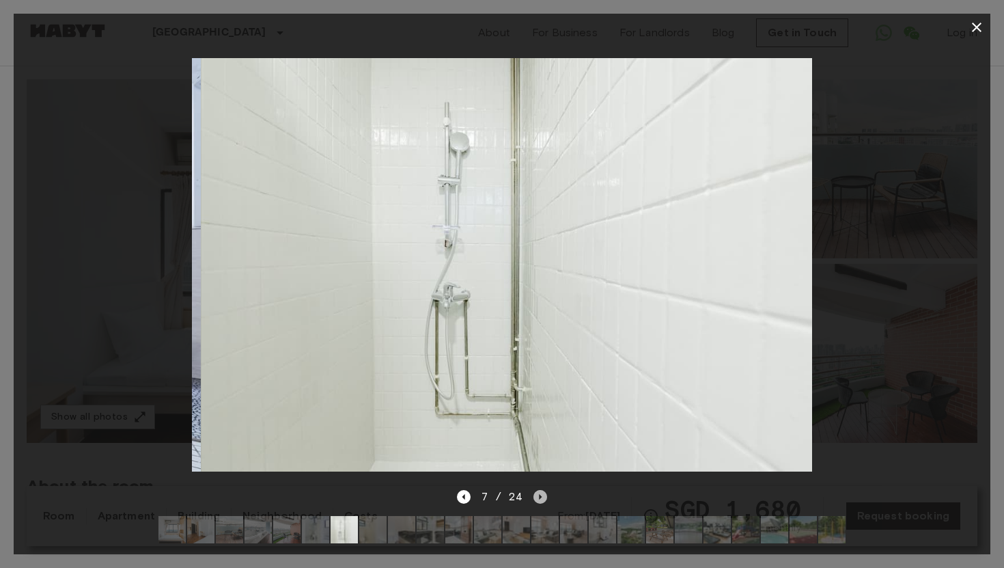
click at [541, 497] on icon "Next image" at bounding box center [541, 497] width 14 height 14
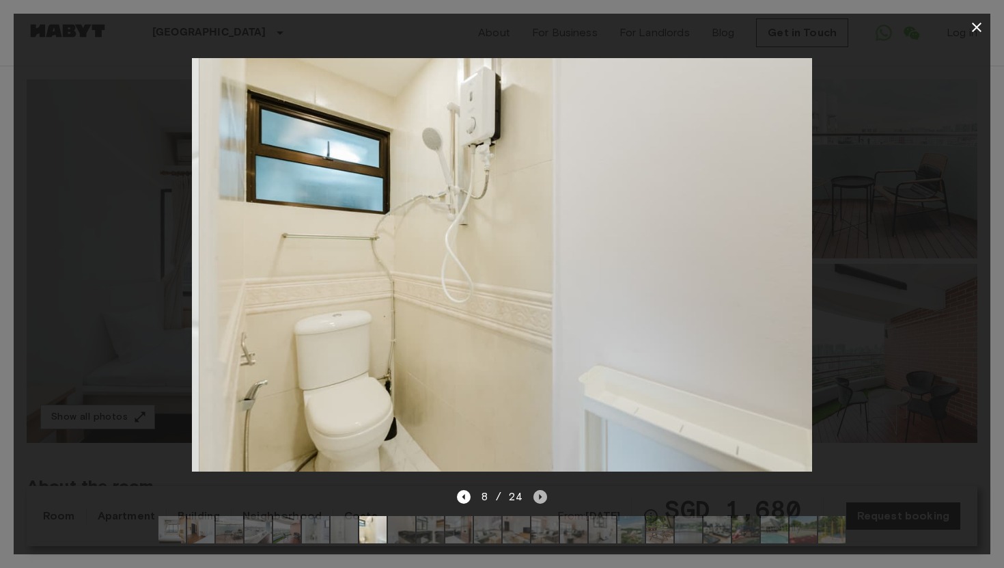
click at [541, 497] on icon "Next image" at bounding box center [541, 497] width 14 height 14
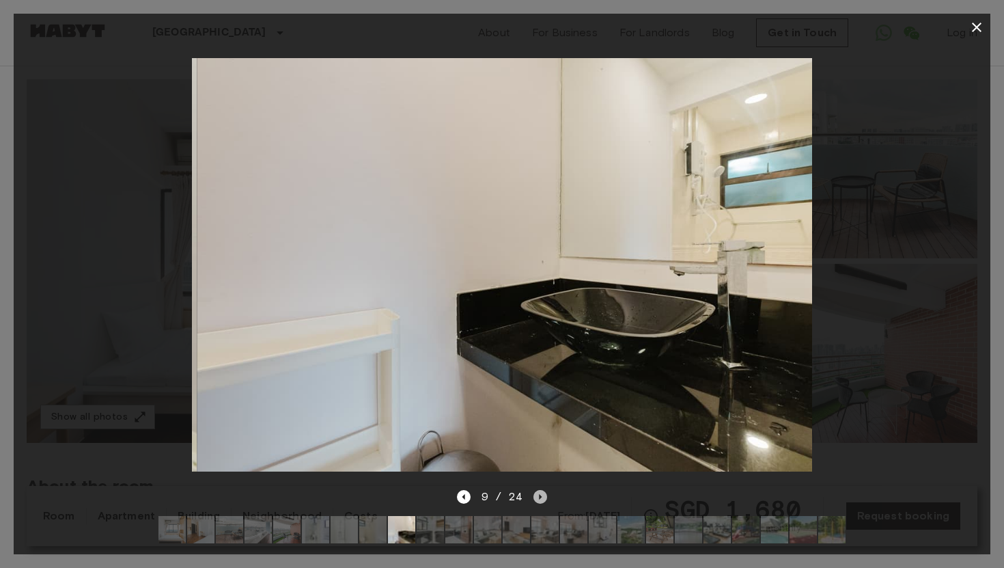
click at [541, 497] on icon "Next image" at bounding box center [541, 497] width 14 height 14
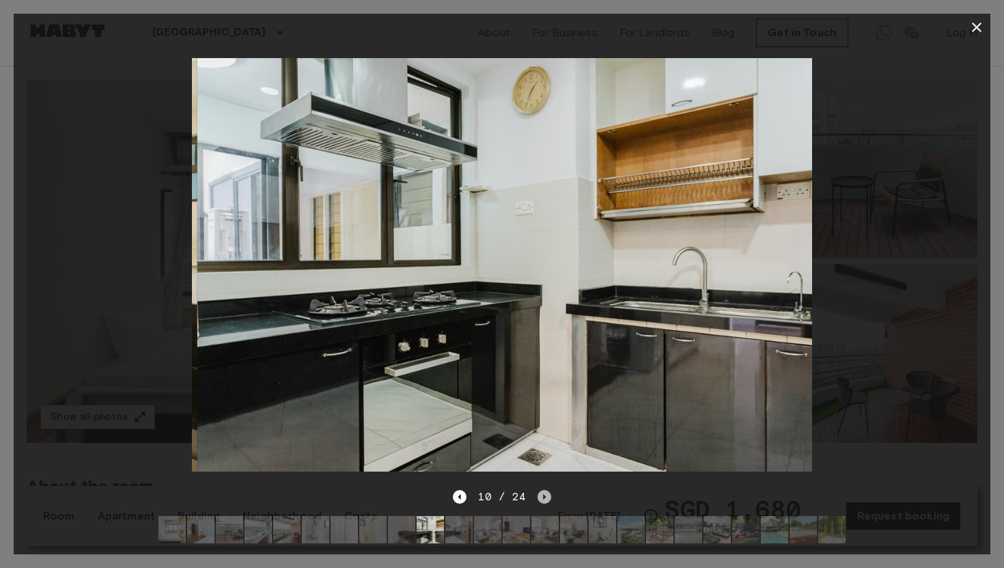
click at [541, 497] on icon "Next image" at bounding box center [545, 497] width 14 height 14
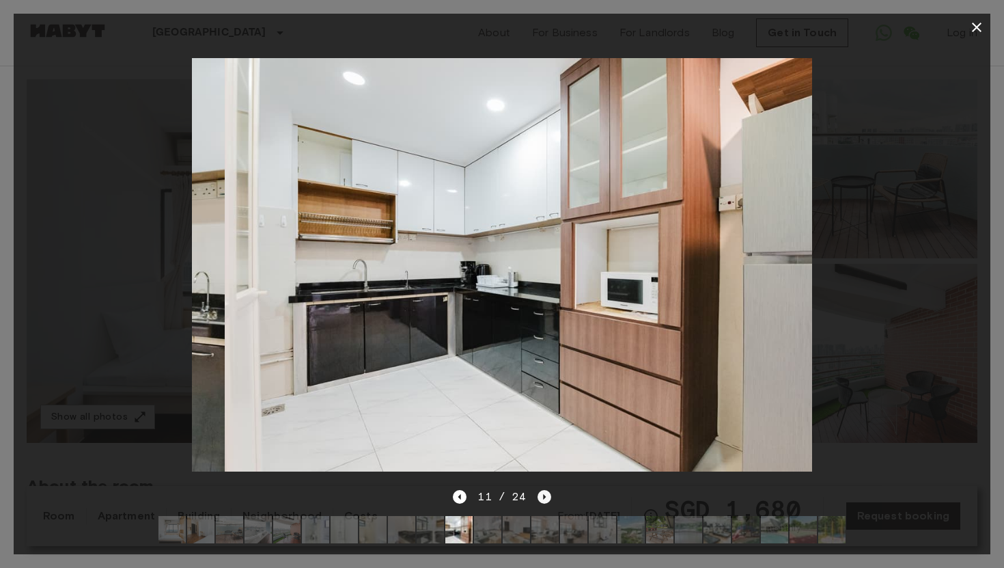
click at [541, 497] on icon "Next image" at bounding box center [545, 497] width 14 height 14
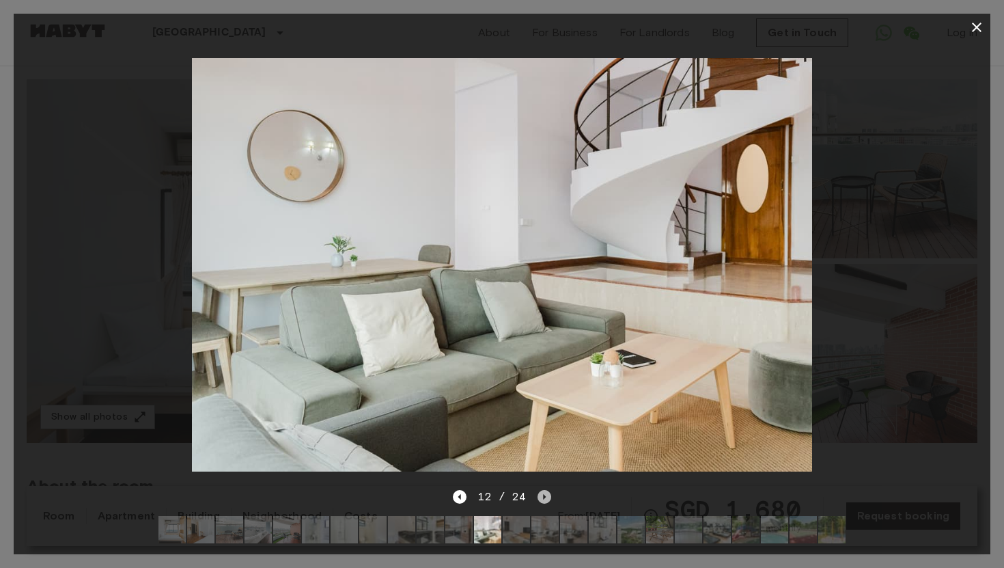
click at [541, 497] on icon "Next image" at bounding box center [545, 497] width 14 height 14
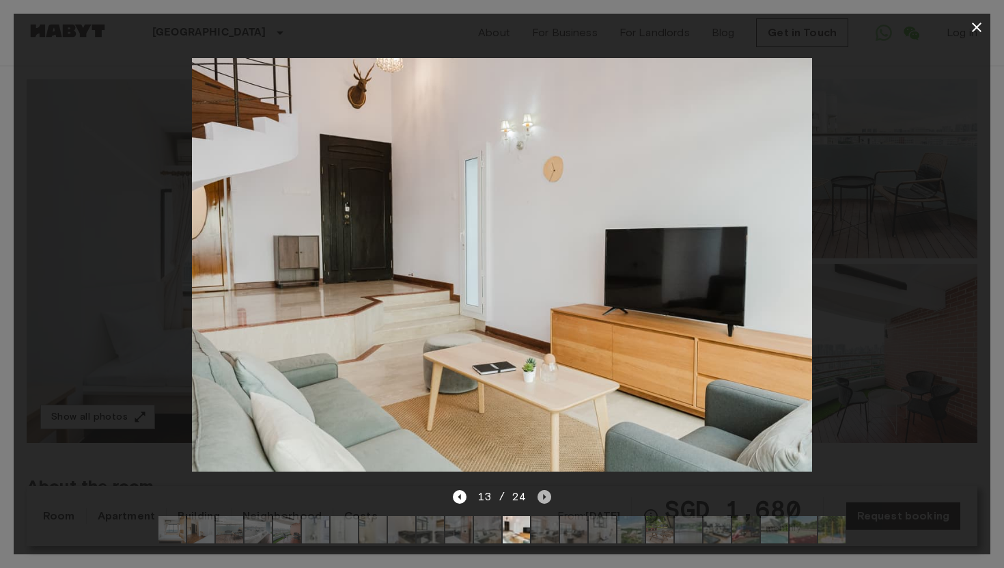
click at [541, 497] on icon "Next image" at bounding box center [545, 497] width 14 height 14
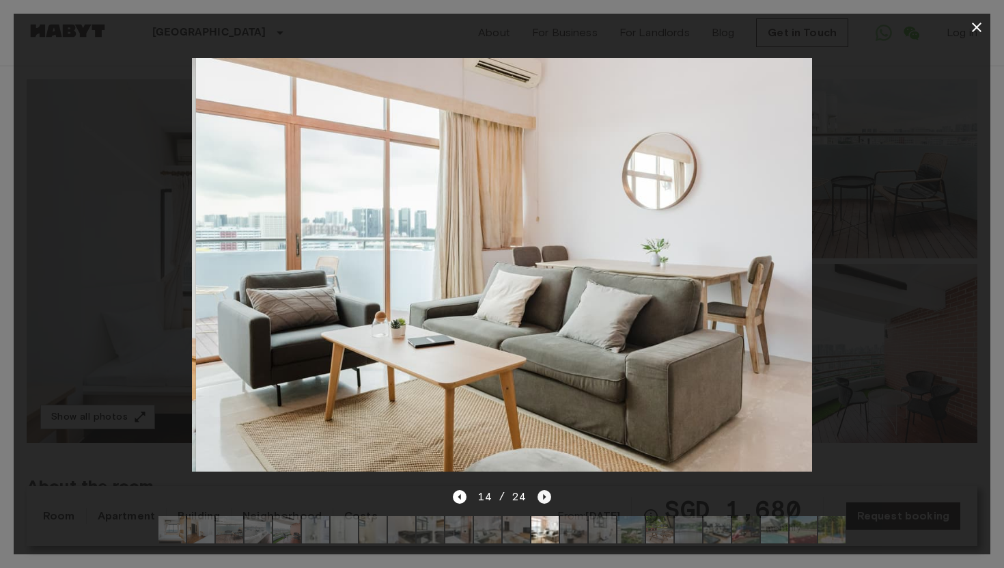
click at [541, 497] on icon "Next image" at bounding box center [545, 497] width 14 height 14
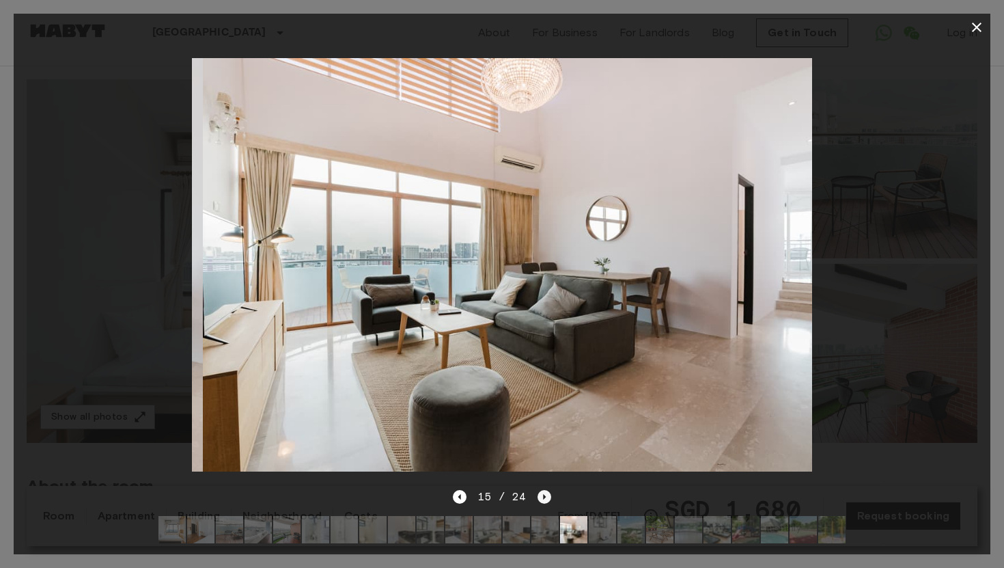
click at [541, 497] on icon "Next image" at bounding box center [545, 497] width 14 height 14
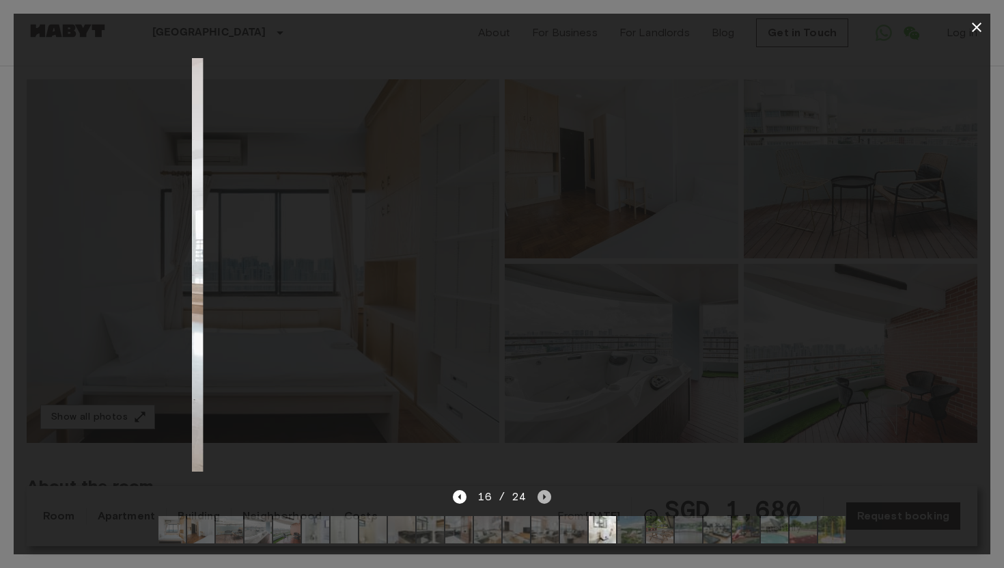
click at [541, 497] on icon "Next image" at bounding box center [545, 497] width 14 height 14
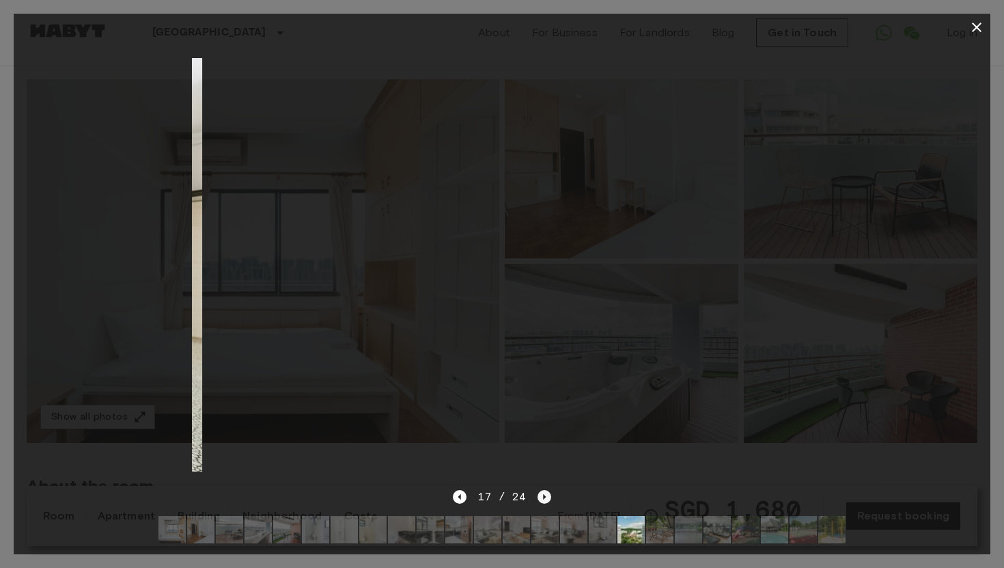
click at [541, 497] on icon "Next image" at bounding box center [545, 497] width 14 height 14
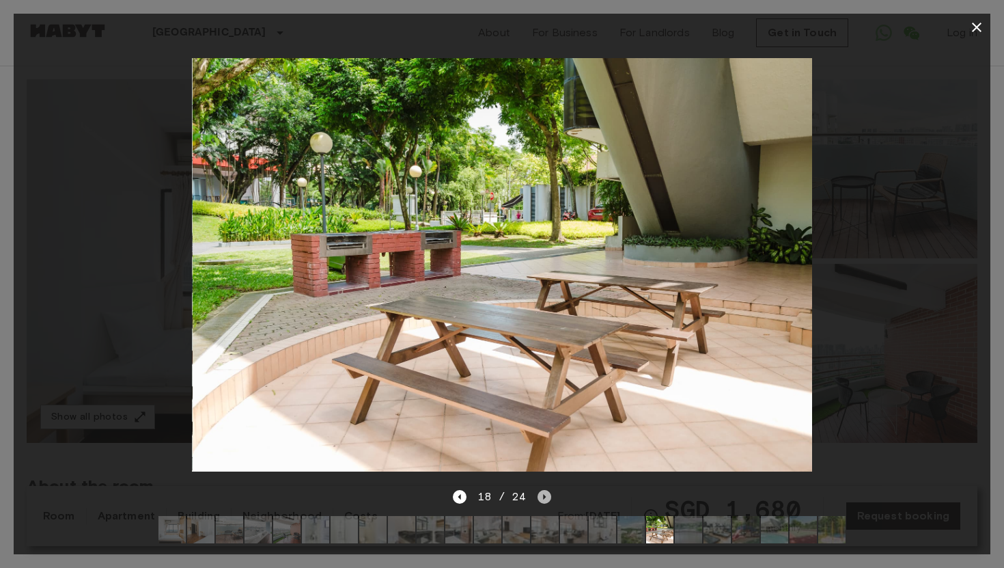
click at [541, 497] on icon "Next image" at bounding box center [545, 497] width 14 height 14
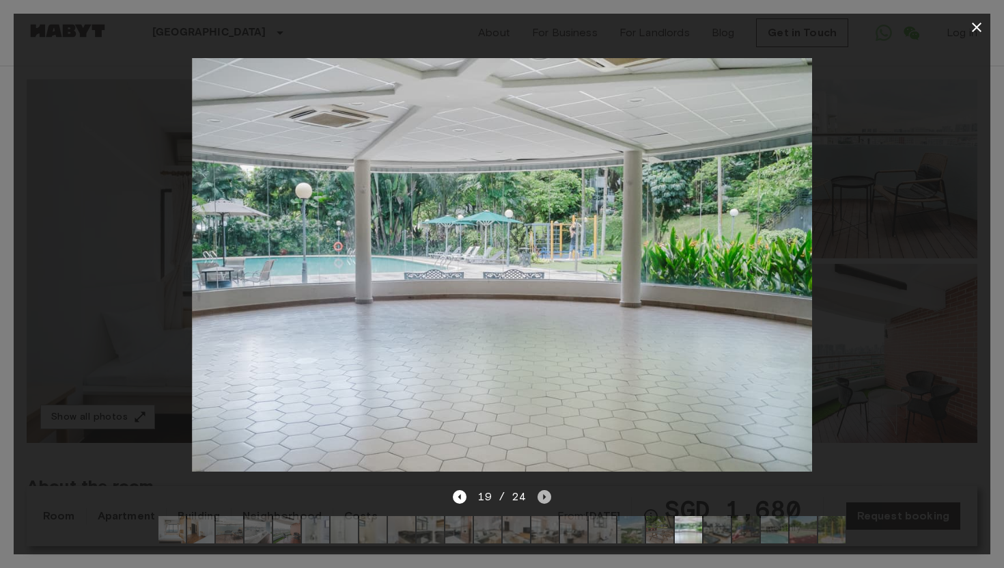
click at [541, 497] on icon "Next image" at bounding box center [545, 497] width 14 height 14
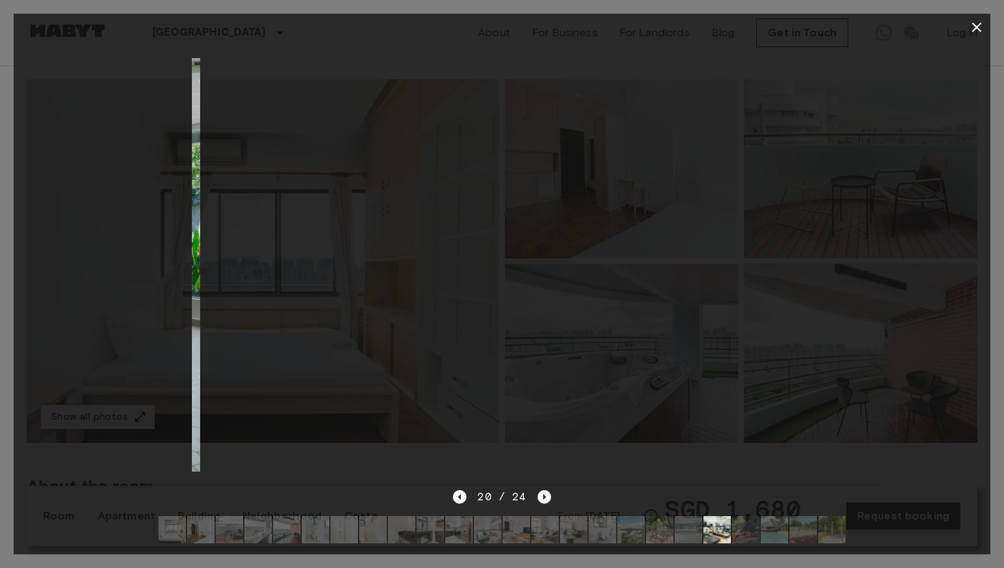
click at [541, 497] on icon "Next image" at bounding box center [545, 497] width 14 height 14
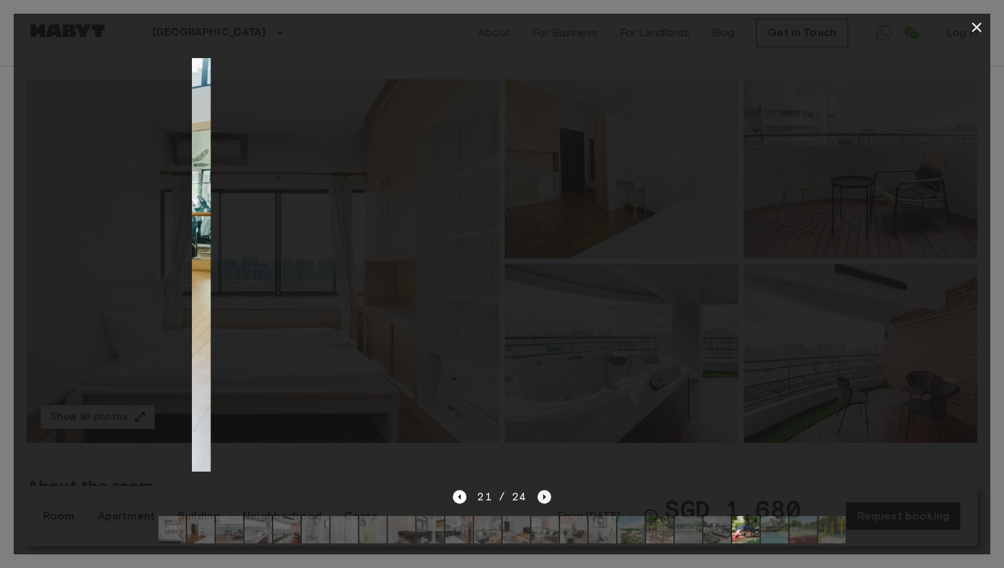
click at [541, 497] on icon "Next image" at bounding box center [545, 497] width 14 height 14
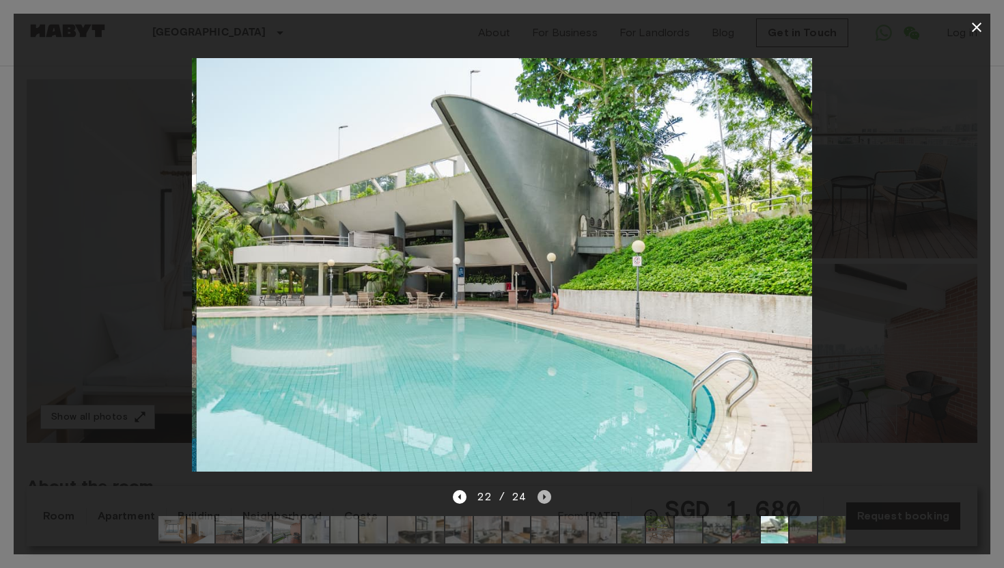
click at [541, 497] on icon "Next image" at bounding box center [545, 497] width 14 height 14
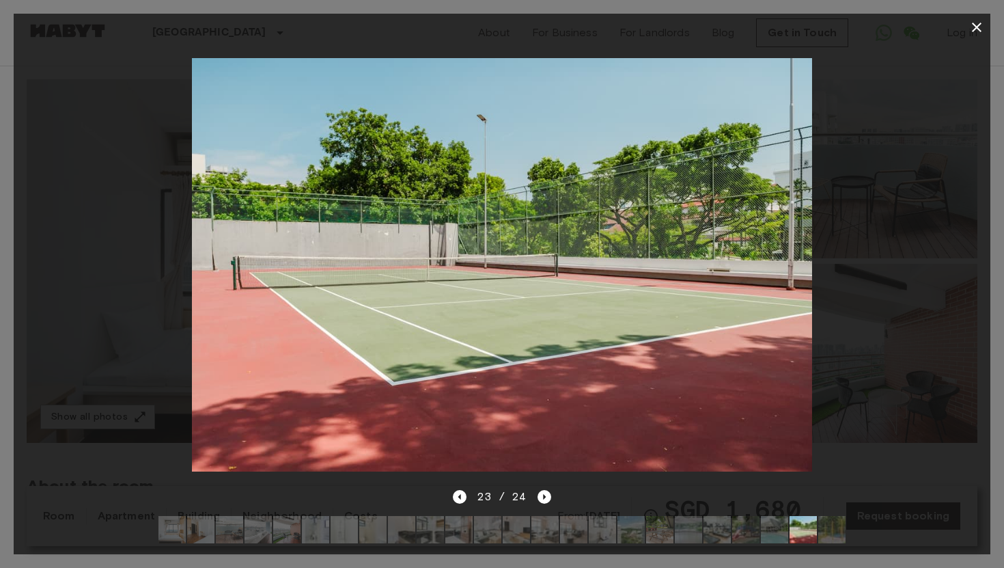
click at [973, 25] on icon "button" at bounding box center [977, 27] width 16 height 16
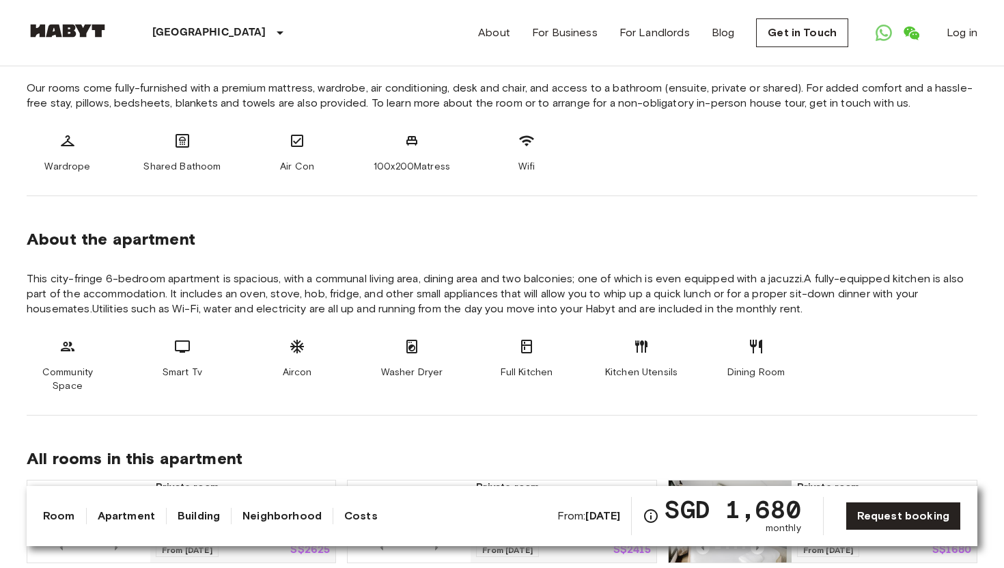
scroll to position [530, 0]
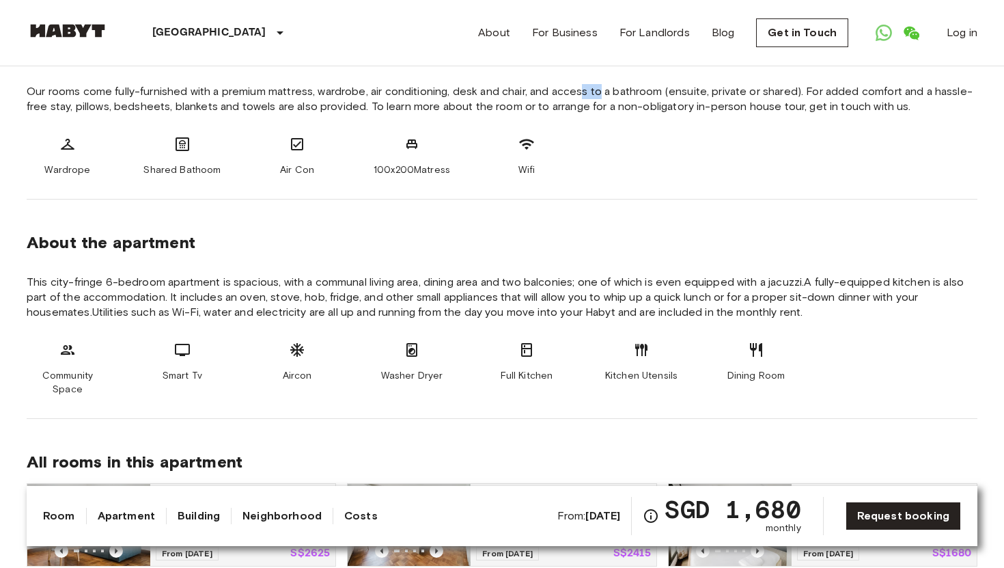
drag, startPoint x: 602, startPoint y: 91, endPoint x: 583, endPoint y: 86, distance: 19.7
click at [581, 86] on span "Our rooms come fully-furnished with a premium mattress, wardrobe, air condition…" at bounding box center [502, 99] width 951 height 30
click at [583, 98] on span "Our rooms come fully-furnished with a premium mattress, wardrobe, air condition…" at bounding box center [502, 99] width 951 height 30
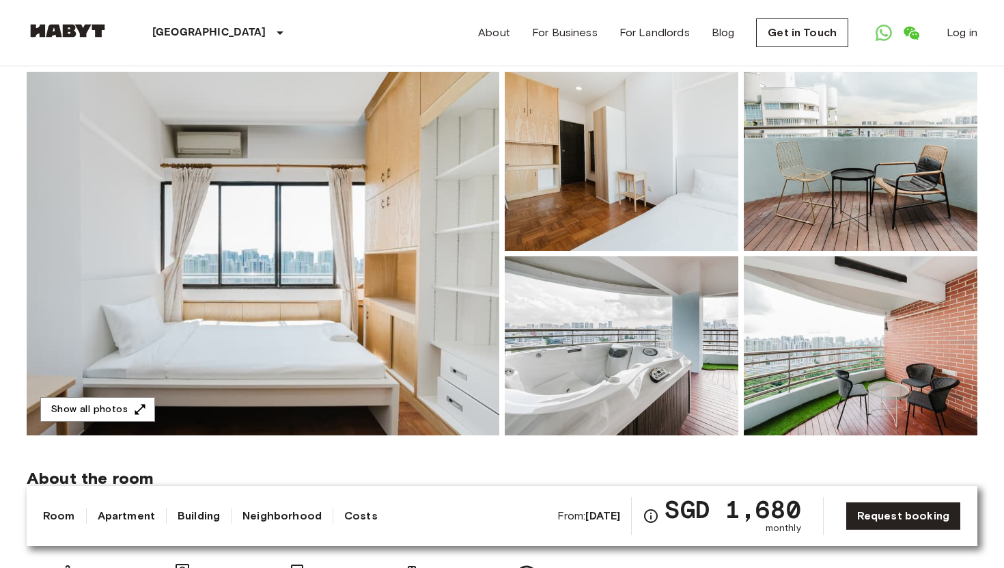
scroll to position [346, 0]
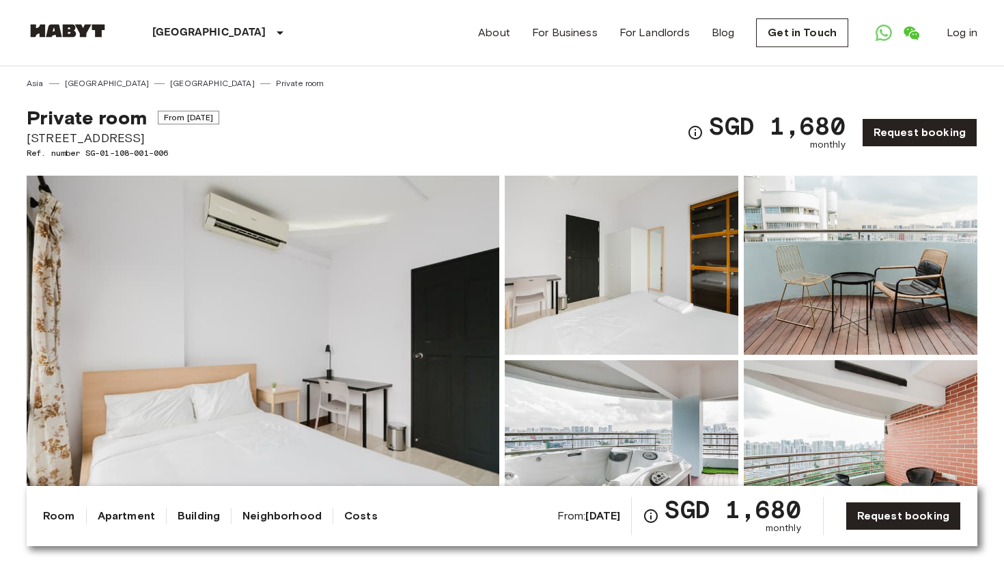
click at [115, 521] on link "Apartment" at bounding box center [126, 516] width 57 height 16
drag, startPoint x: 329, startPoint y: 127, endPoint x: 322, endPoint y: 145, distance: 19.0
click at [322, 145] on div "Private room From Dec 26 2025 1005 Lower Delta Road #23-03 Singapore 099309 Ref…" at bounding box center [502, 124] width 951 height 70
copy div "[STREET_ADDRESS]"
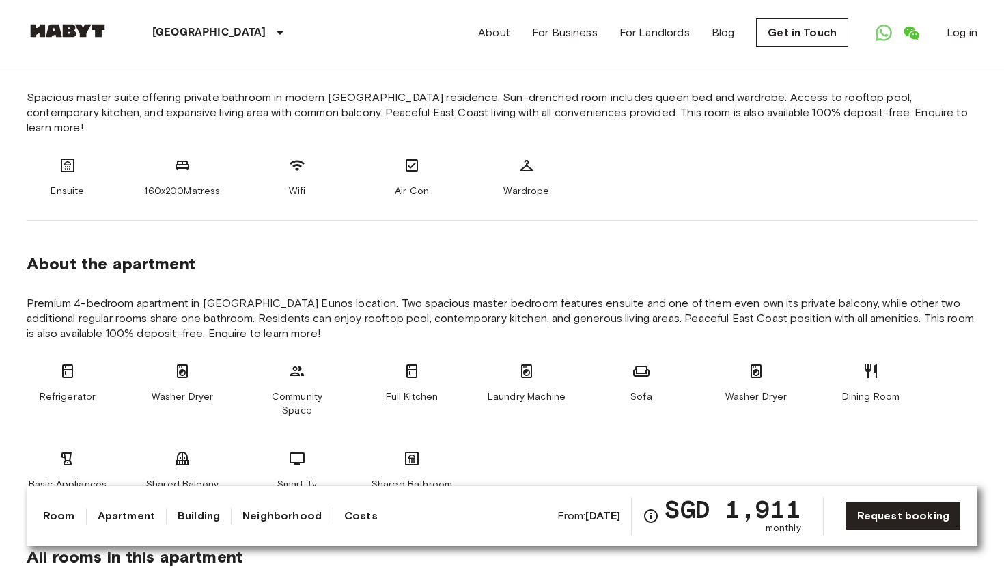
scroll to position [525, 0]
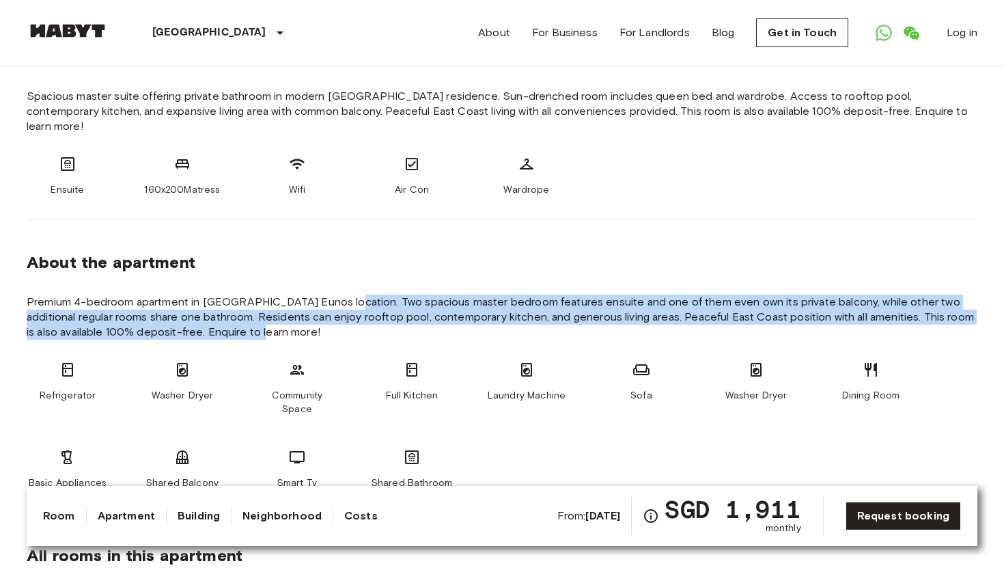
drag, startPoint x: 338, startPoint y: 283, endPoint x: 331, endPoint y: 318, distance: 35.6
click at [331, 318] on span "Premium 4-bedroom apartment in coveted Eunos location. Two spacious master bedr…" at bounding box center [502, 316] width 951 height 45
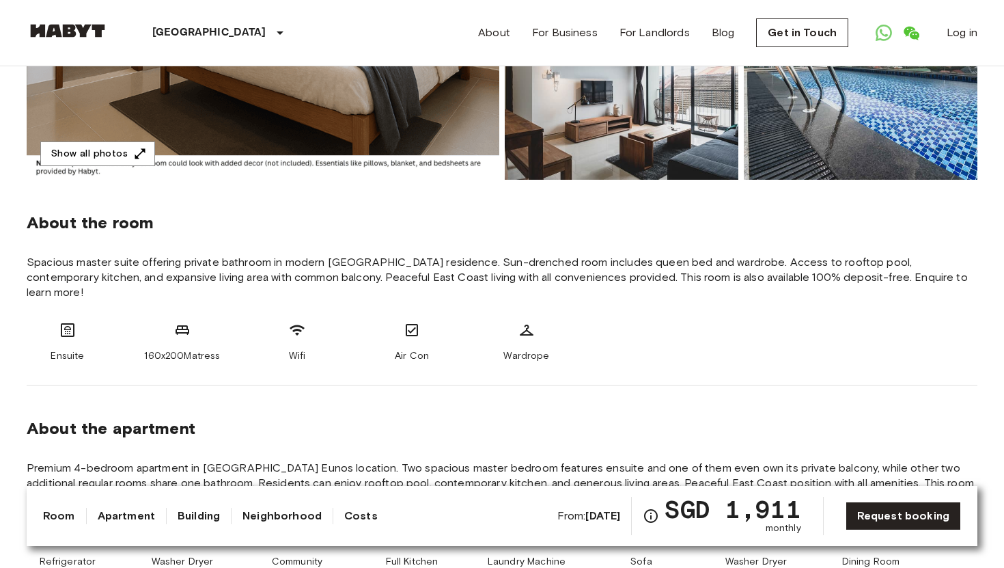
scroll to position [0, 0]
